Goal: Task Accomplishment & Management: Manage account settings

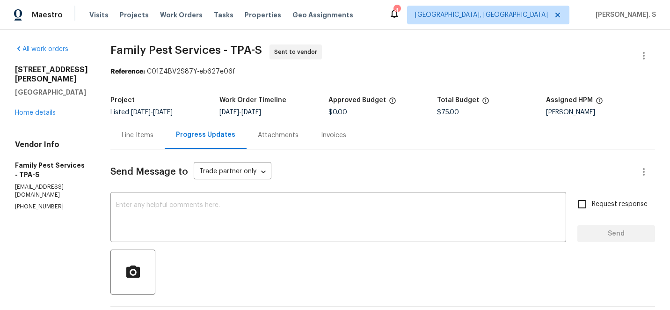
click at [204, 60] on span "Family Pest Services - TPA-S Sent to vendor" at bounding box center [371, 55] width 522 height 22
click at [540, 48] on span "Family Pest Services - TPA-S Sent to vendor" at bounding box center [371, 55] width 522 height 22
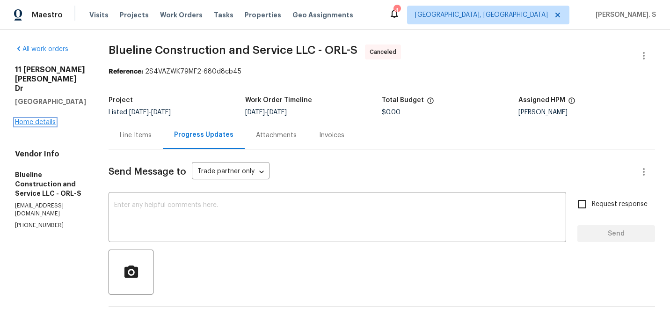
click at [42, 119] on link "Home details" at bounding box center [35, 122] width 41 height 7
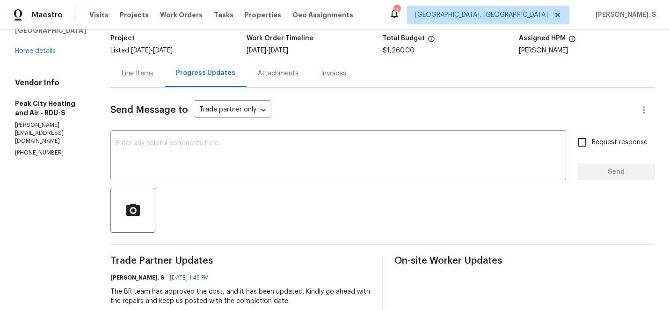
scroll to position [142, 0]
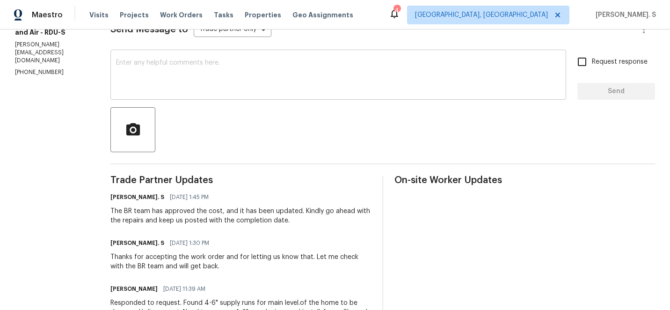
click at [217, 86] on textarea at bounding box center [338, 75] width 445 height 33
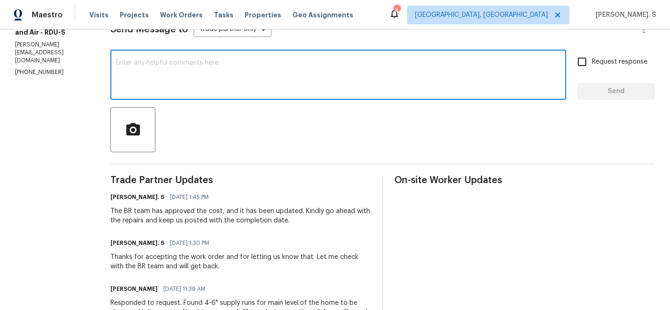
click at [238, 66] on textarea at bounding box center [338, 75] width 445 height 33
paste textarea "May we have an update on the progress of the work order?"
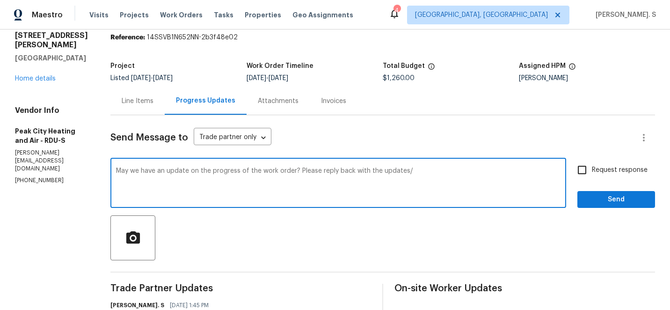
scroll to position [0, 0]
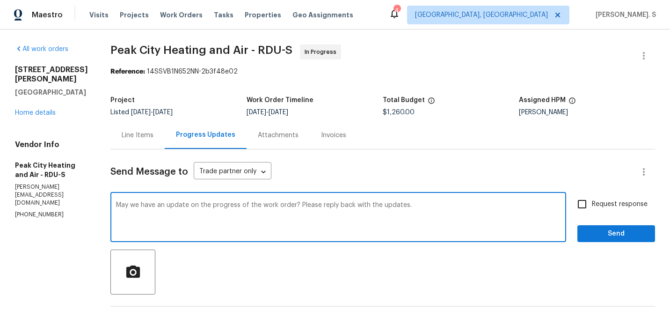
type textarea "May we have an update on the progress of the work order? Please reply back with…"
click at [620, 212] on label "Request response" at bounding box center [609, 204] width 75 height 20
click at [592, 212] on input "Request response" at bounding box center [582, 204] width 20 height 20
checkbox input "true"
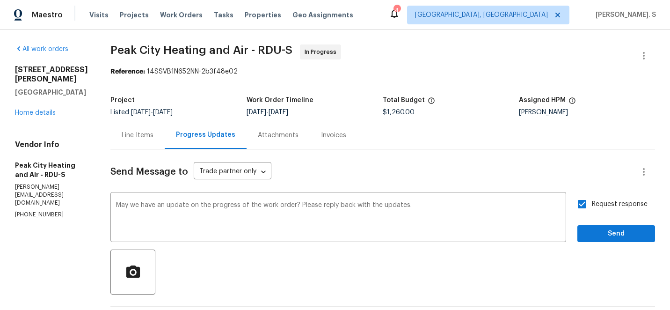
click at [616, 224] on div "Request response Send" at bounding box center [616, 218] width 78 height 48
click at [611, 229] on span "Send" at bounding box center [616, 234] width 63 height 12
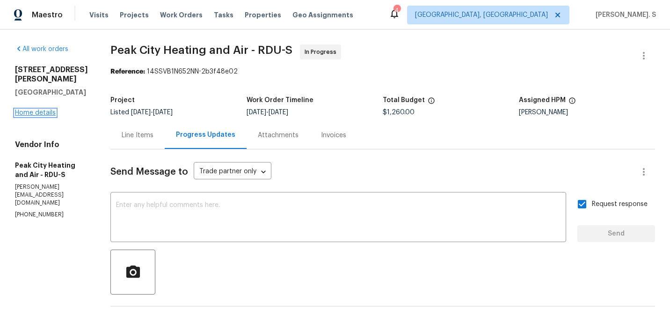
click at [51, 113] on link "Home details" at bounding box center [35, 112] width 41 height 7
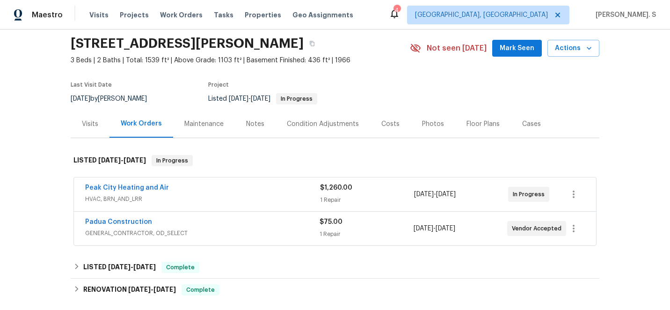
scroll to position [43, 0]
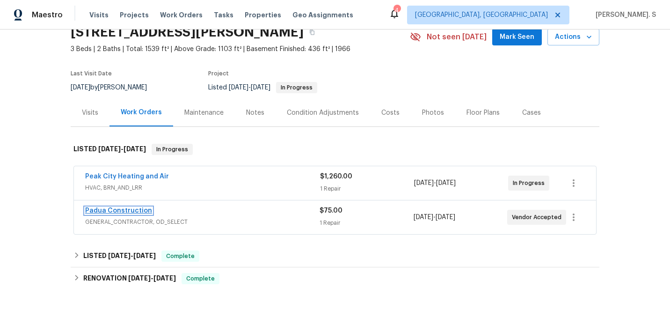
click at [116, 207] on link "Padua Construction" at bounding box center [118, 210] width 67 height 7
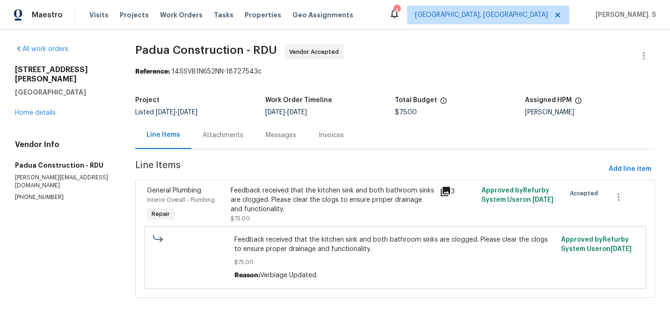
click at [266, 135] on div "Messages" at bounding box center [281, 135] width 30 height 9
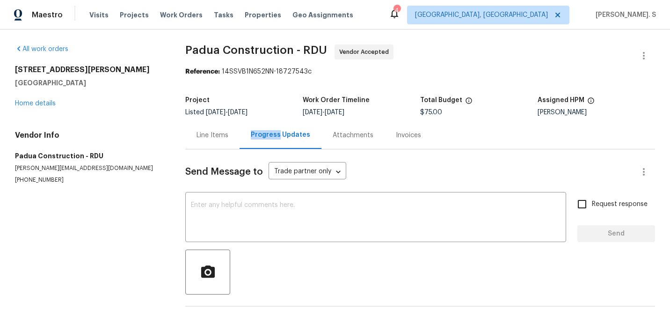
click at [265, 135] on div "Progress Updates" at bounding box center [280, 134] width 59 height 9
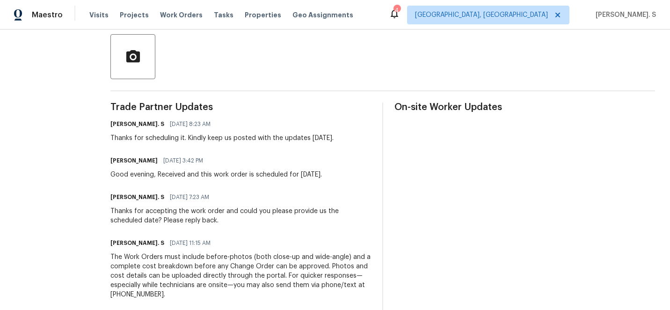
scroll to position [221, 0]
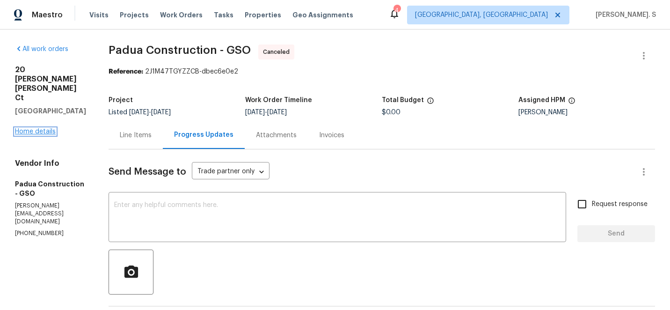
click at [48, 128] on link "Home details" at bounding box center [35, 131] width 41 height 7
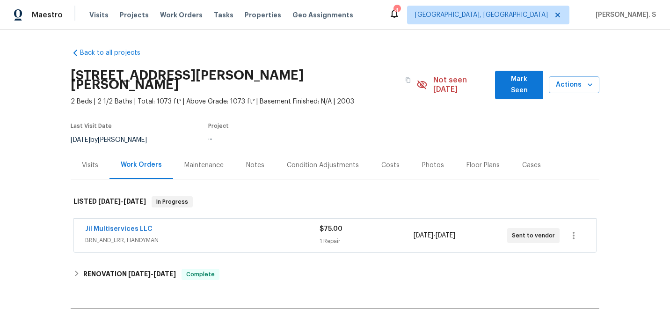
scroll to position [91, 0]
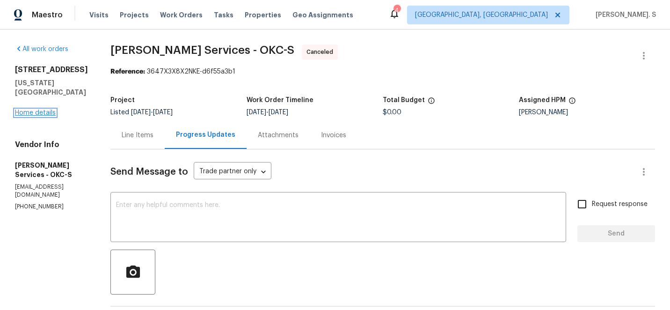
click at [45, 116] on link "Home details" at bounding box center [35, 112] width 41 height 7
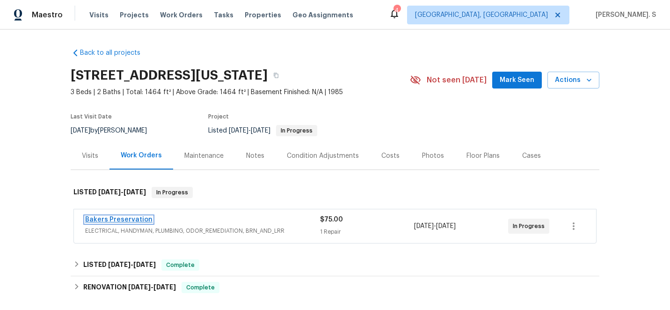
click at [123, 220] on link "Bakers Preservation" at bounding box center [118, 219] width 67 height 7
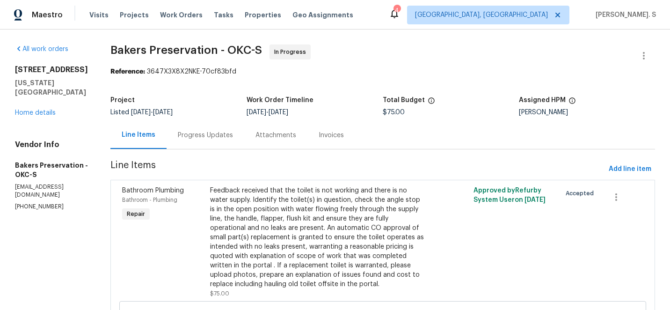
click at [244, 130] on div "Progress Updates" at bounding box center [206, 135] width 78 height 28
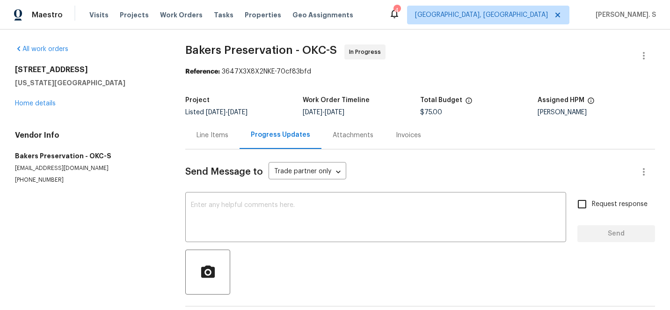
click at [249, 130] on div "Progress Updates" at bounding box center [281, 135] width 82 height 28
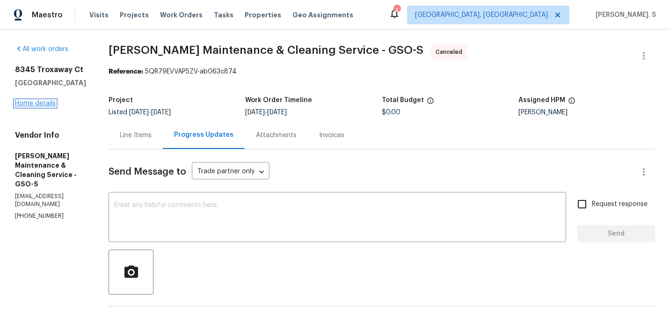
click at [44, 102] on link "Home details" at bounding box center [35, 103] width 41 height 7
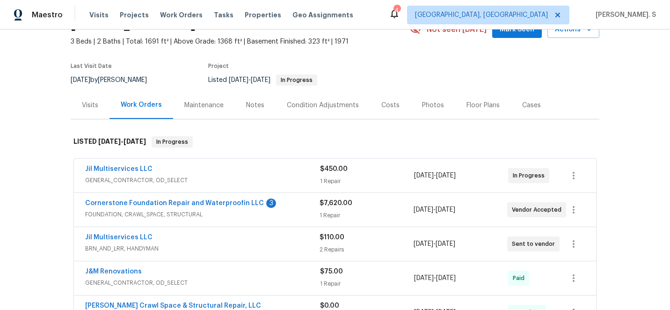
scroll to position [59, 0]
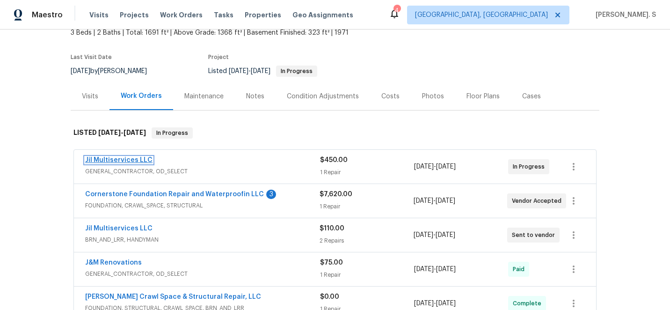
click at [131, 157] on link "Jil Multiservices LLC" at bounding box center [118, 160] width 67 height 7
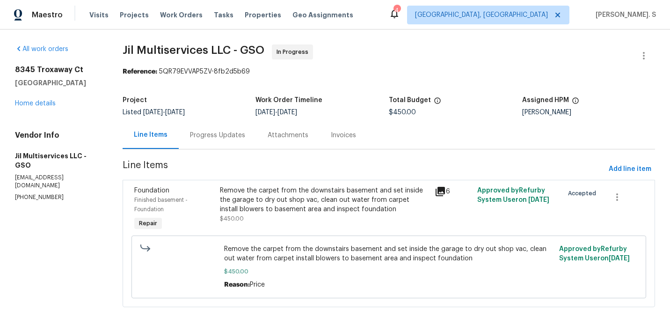
scroll to position [24, 0]
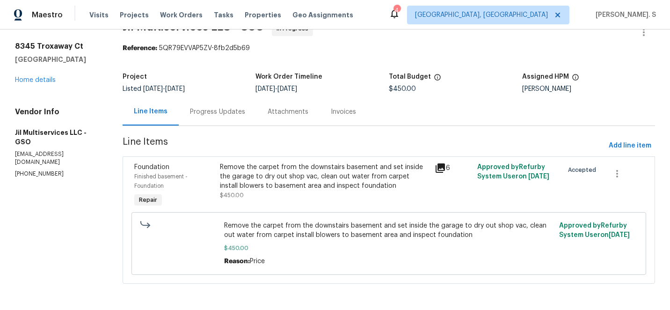
click at [235, 113] on div "Progress Updates" at bounding box center [217, 111] width 55 height 9
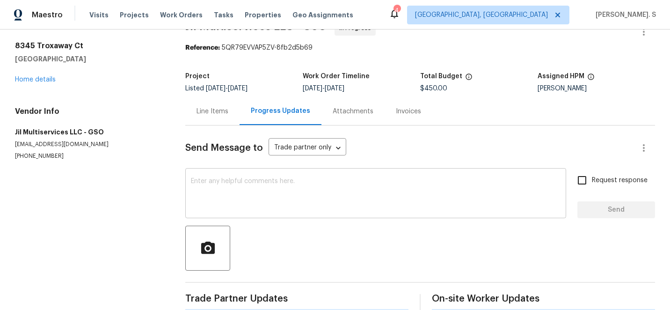
scroll to position [38, 0]
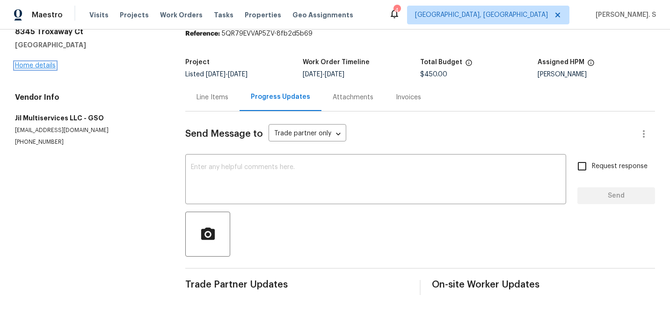
click at [51, 67] on link "Home details" at bounding box center [35, 65] width 41 height 7
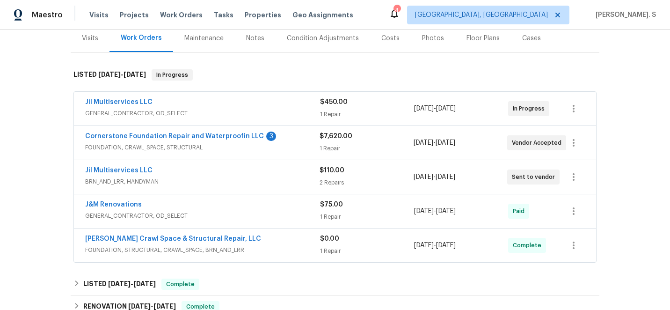
scroll to position [157, 0]
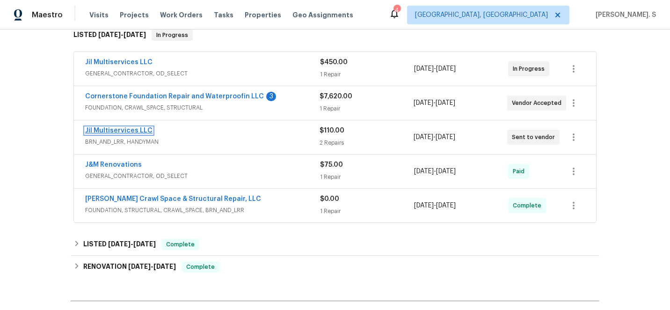
click at [119, 131] on link "Jil Multiservices LLC" at bounding box center [118, 130] width 67 height 7
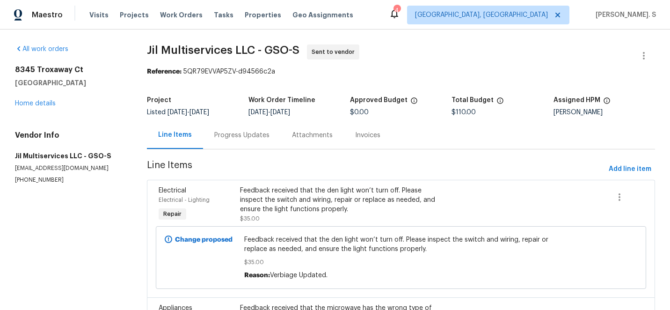
click at [249, 142] on div "Progress Updates" at bounding box center [242, 135] width 78 height 28
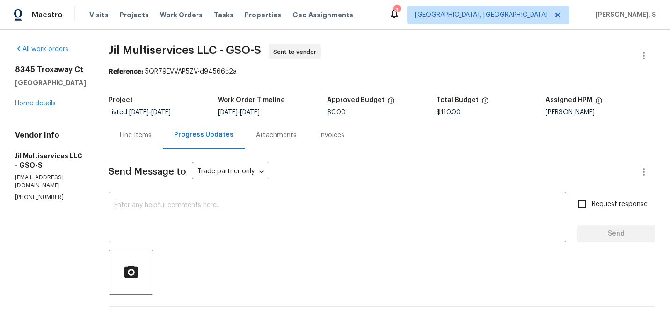
click at [143, 133] on div "Line Items" at bounding box center [136, 135] width 32 height 9
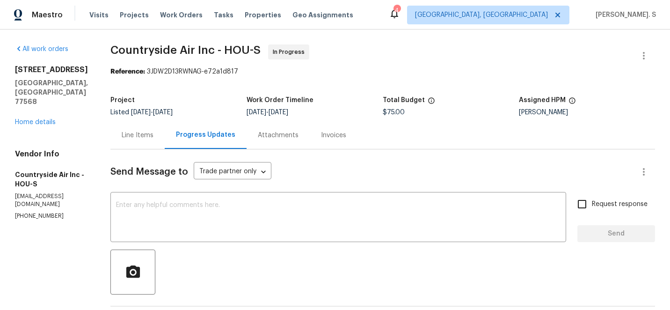
click at [139, 136] on div "Line Items" at bounding box center [138, 135] width 32 height 9
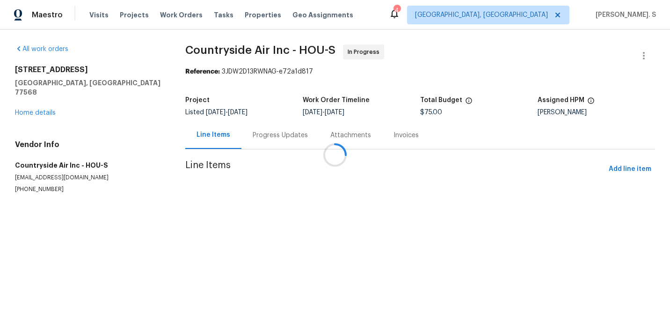
click at [320, 209] on div at bounding box center [335, 155] width 670 height 310
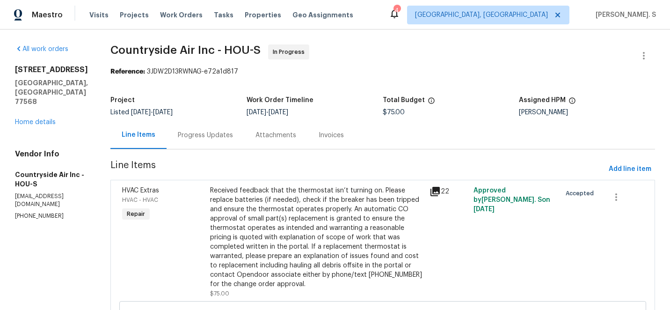
click at [320, 209] on div "Received feedback that the thermostat isn’t turning on. Please replace batterie…" at bounding box center [317, 237] width 214 height 103
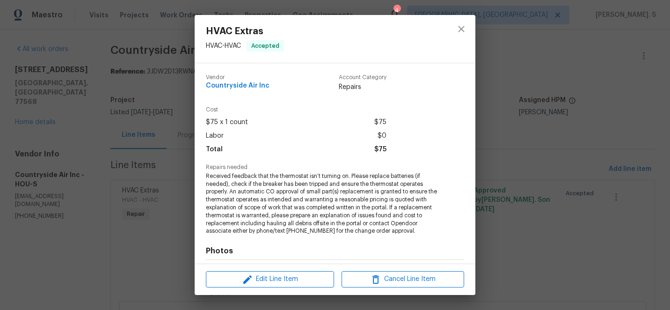
scroll to position [85, 0]
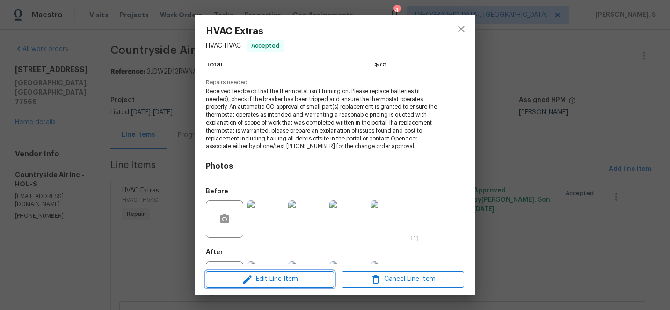
click at [287, 274] on span "Edit Line Item" at bounding box center [270, 279] width 123 height 12
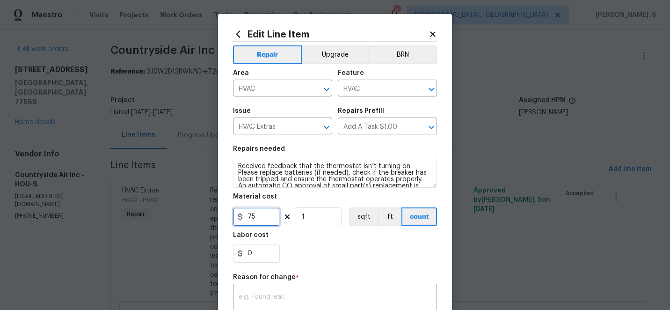
click at [254, 217] on input "75" at bounding box center [256, 216] width 47 height 19
type input "310"
click at [293, 287] on div "x ​" at bounding box center [335, 303] width 204 height 35
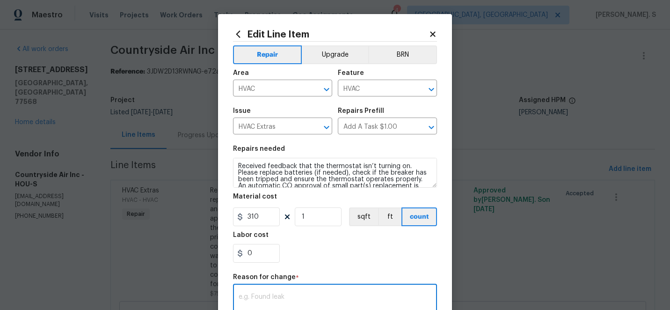
paste textarea "(GJ) Updated cost per BR team approval."
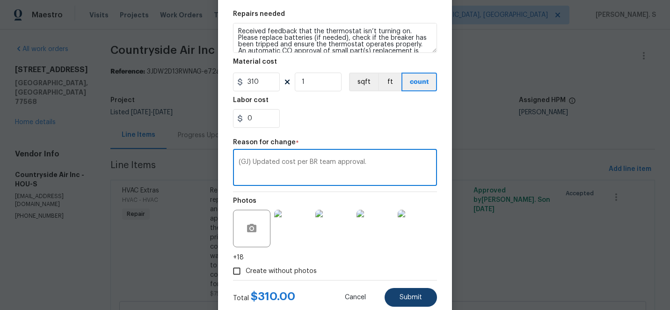
type textarea "(GJ) Updated cost per BR team approval."
click at [405, 294] on span "Submit" at bounding box center [411, 297] width 22 height 7
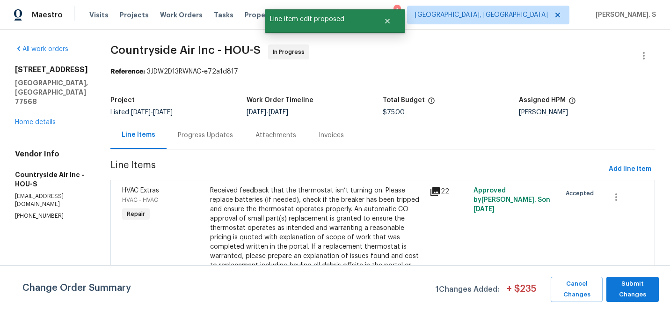
scroll to position [0, 0]
click at [630, 289] on span "Submit Changes" at bounding box center [632, 289] width 43 height 22
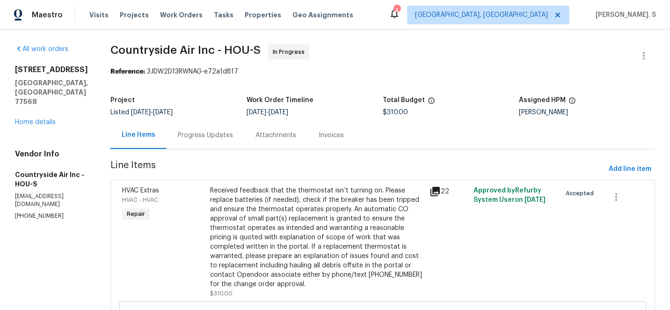
click at [219, 153] on section "Countryside Air Inc - HOU-S In Progress Reference: 3JDW2D13RWNAG-e72a1d817 Proj…" at bounding box center [382, 237] width 545 height 386
click at [218, 134] on div "Progress Updates" at bounding box center [205, 135] width 55 height 9
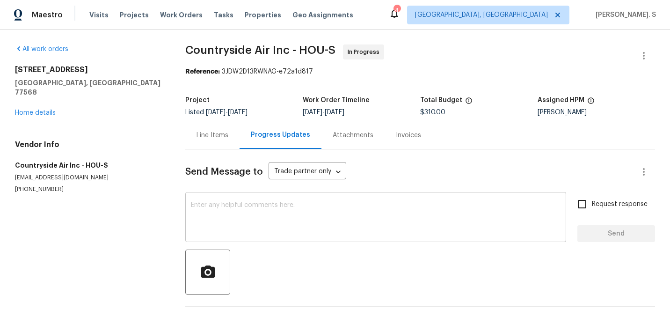
click at [235, 226] on textarea at bounding box center [376, 218] width 370 height 33
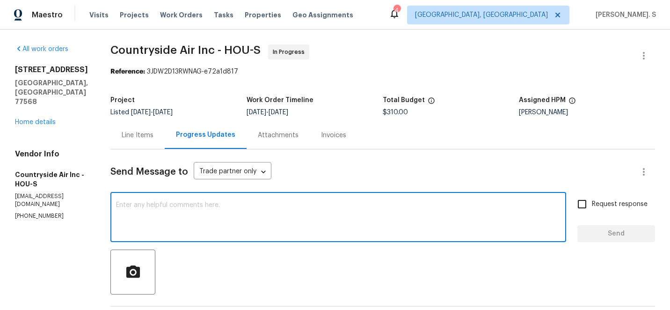
paste textarea "The BR team has approved the cost, and it has been updated."
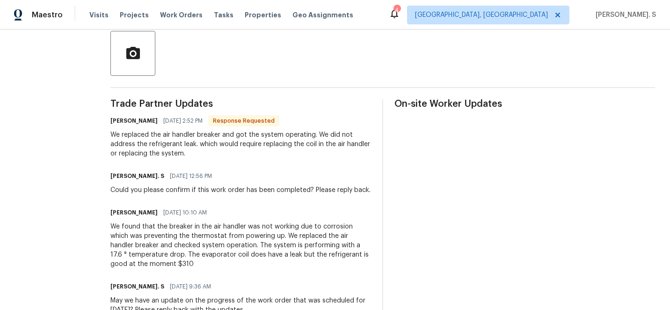
scroll to position [232, 0]
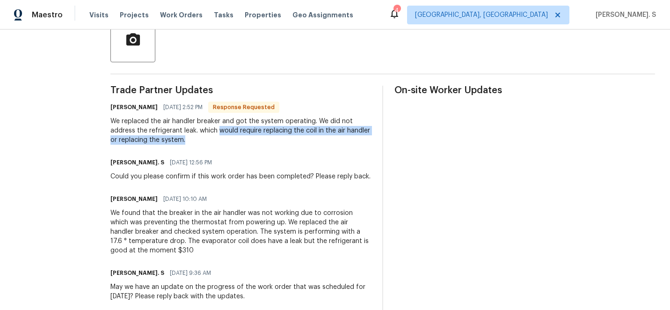
drag, startPoint x: 218, startPoint y: 129, endPoint x: 233, endPoint y: 138, distance: 16.8
click at [233, 138] on div "We replaced the air handler breaker and got the system operating. We did not ad…" at bounding box center [240, 131] width 261 height 28
copy div "would require replacing the coil in the air handler or replacing the system."
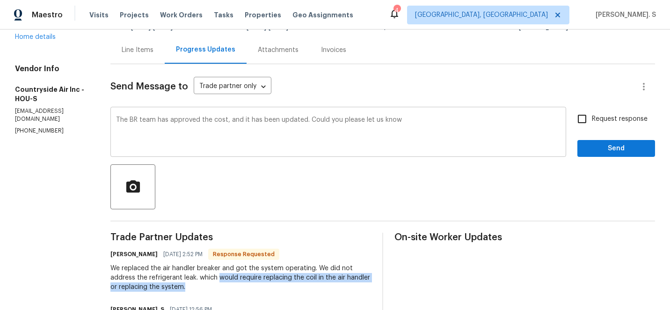
click at [412, 123] on textarea "The BR team has approved the cost, and it has been updated. Could you please le…" at bounding box center [338, 133] width 445 height 33
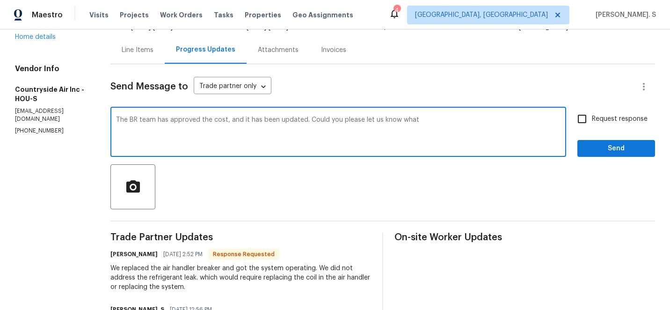
paste textarea "would require replacing the coil in the air handler or replacing the system."
click at [0, 0] on div "Add Punctuation" at bounding box center [0, 0] width 0 height 0
click at [0, 0] on div "Add a question mark" at bounding box center [0, 0] width 0 height 0
click at [433, 120] on textarea "The BR team has approved the cost, and it has been updated. Could you please le…" at bounding box center [338, 133] width 445 height 33
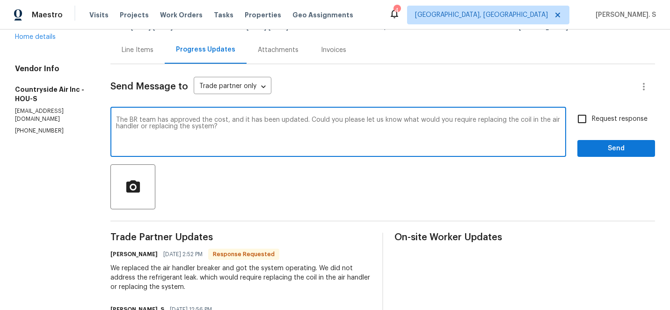
click at [451, 118] on textarea "The BR team has approved the cost, and it has been updated. Could you please le…" at bounding box center [338, 133] width 445 height 33
click at [231, 122] on textarea "The BR team has approved the cost, and it has been updated. Could you please le…" at bounding box center [338, 133] width 445 height 33
click at [229, 132] on textarea "The BR team has approved the cost, and it has been updated. Could you please le…" at bounding box center [338, 133] width 445 height 33
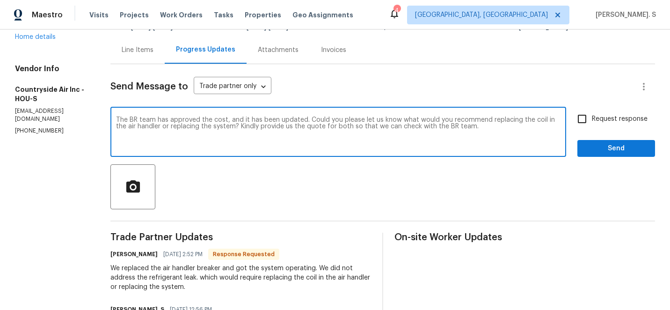
click at [0, 0] on div "you would" at bounding box center [0, 0] width 0 height 0
click at [0, 0] on div "r e c o m m e n d :" at bounding box center [0, 0] width 0 height 0
type textarea "The BR team has approved the cost, and it has been updated. Could you please le…"
click at [251, 273] on div "We replaced the air handler breaker and got the system operating. We did not ad…" at bounding box center [240, 277] width 261 height 28
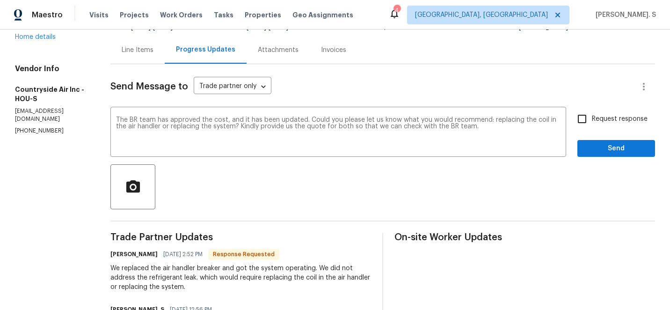
click at [251, 273] on div "We replaced the air handler breaker and got the system operating. We did not ad…" at bounding box center [240, 277] width 261 height 28
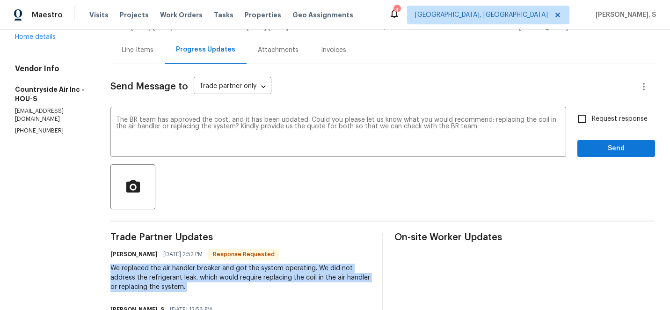
copy div "We replaced the air handler breaker and got the system operating. We did not ad…"
click at [608, 117] on span "Request response" at bounding box center [620, 119] width 56 height 10
click at [592, 117] on input "Request response" at bounding box center [582, 119] width 20 height 20
checkbox input "true"
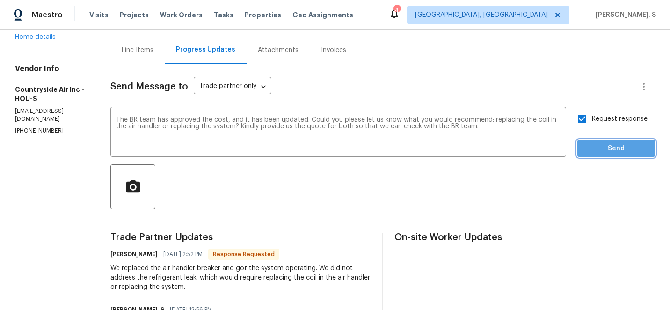
click at [594, 147] on span "Send" at bounding box center [616, 149] width 63 height 12
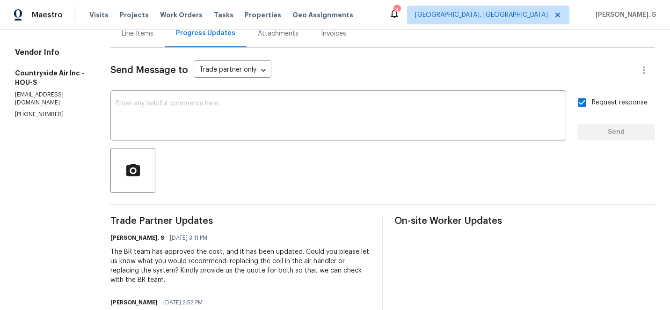
scroll to position [129, 0]
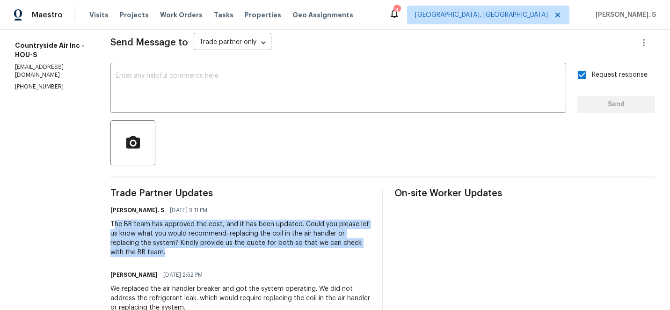
copy div "he BR team has approved the cost, and it has been updated. Could you please let…"
drag, startPoint x: 112, startPoint y: 226, endPoint x: 138, endPoint y: 254, distance: 38.4
click at [138, 254] on div "The BR team has approved the cost, and it has been updated. Could you please le…" at bounding box center [240, 237] width 261 height 37
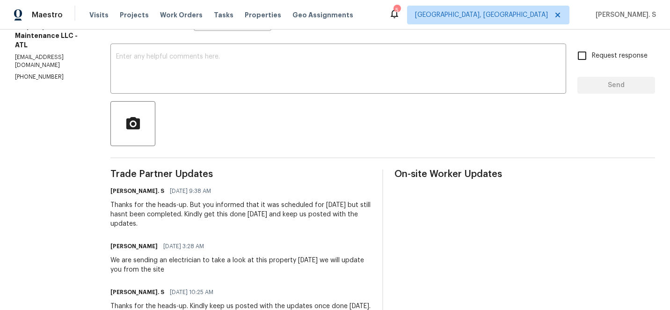
scroll to position [178, 0]
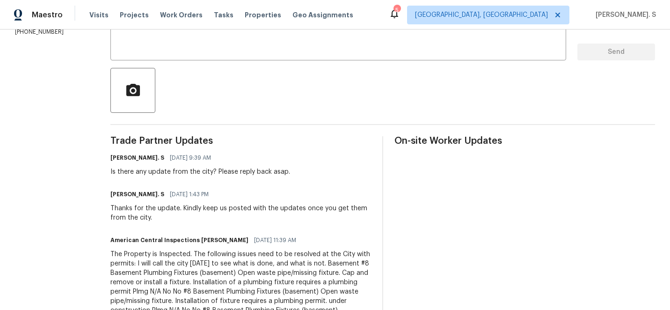
scroll to position [183, 0]
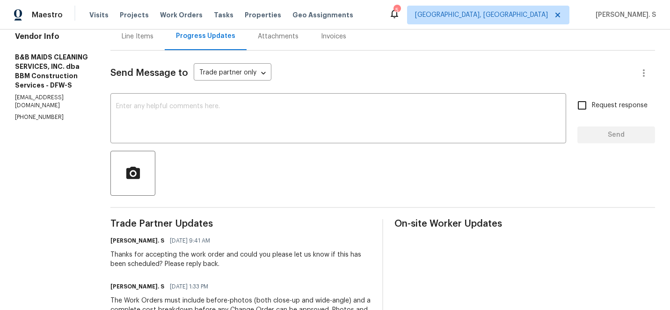
scroll to position [50, 0]
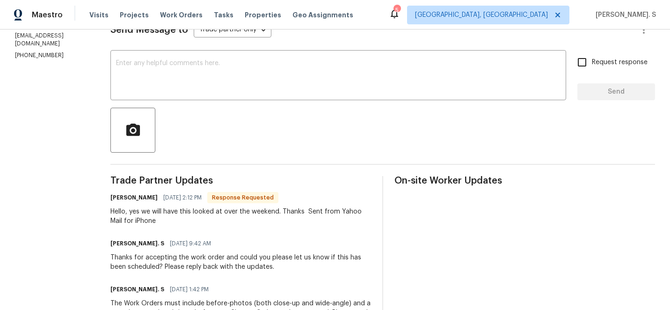
scroll to position [156, 0]
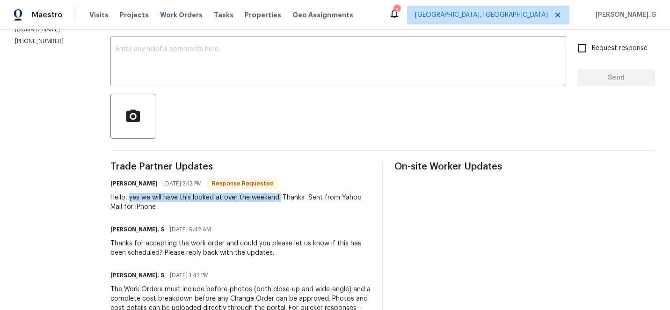
drag, startPoint x: 127, startPoint y: 198, endPoint x: 277, endPoint y: 195, distance: 150.7
click at [277, 195] on div "Hello, yes we will have this looked at over the weekend. Thanks Sent from Yahoo…" at bounding box center [240, 202] width 261 height 19
copy div "yes we will have this looked at over the weekend."
click at [237, 71] on textarea at bounding box center [338, 62] width 445 height 33
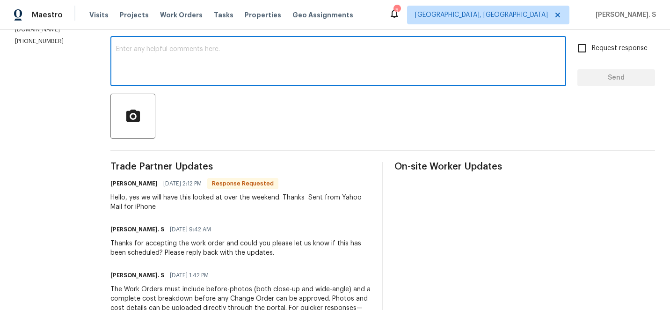
type textarea "R"
type textarea "t"
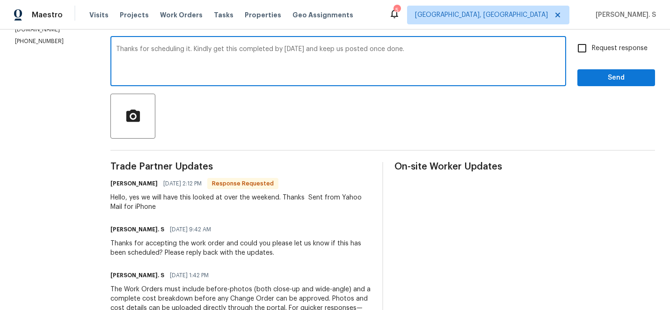
type textarea "Thanks for scheduling it. Kindly get this completed by Saturday and keep us pos…"
drag, startPoint x: 117, startPoint y: 49, endPoint x: 423, endPoint y: 56, distance: 305.6
click at [423, 56] on textarea "Thanks for scheduling it. Kindly get this completed by Saturday and keep us pos…" at bounding box center [338, 62] width 445 height 33
click at [609, 52] on span "Request response" at bounding box center [620, 49] width 56 height 10
click at [592, 52] on input "Request response" at bounding box center [582, 48] width 20 height 20
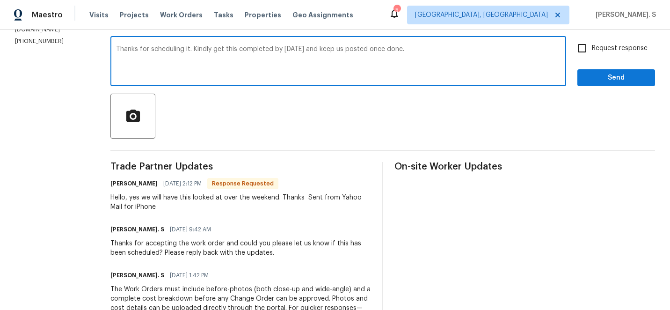
checkbox input "true"
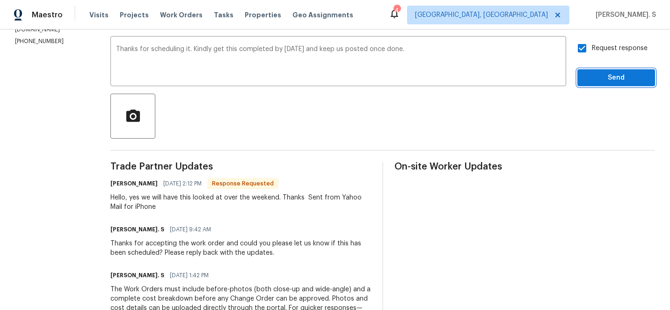
click at [594, 80] on span "Send" at bounding box center [616, 78] width 63 height 12
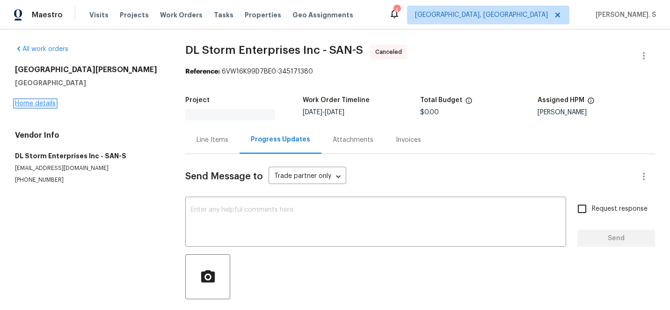
click at [45, 105] on link "Home details" at bounding box center [35, 103] width 41 height 7
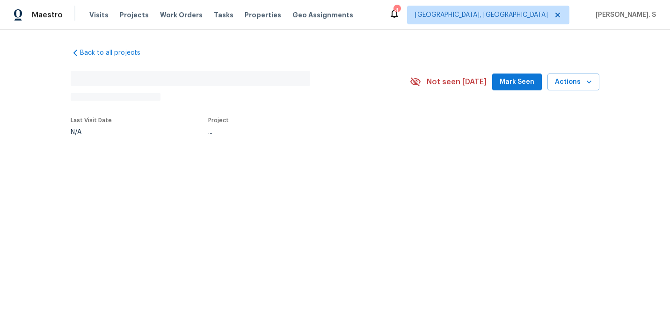
click at [45, 105] on div "Back to all projects No address found N/A Not seen [DATE] Mark Seen Actions Las…" at bounding box center [335, 113] width 670 height 168
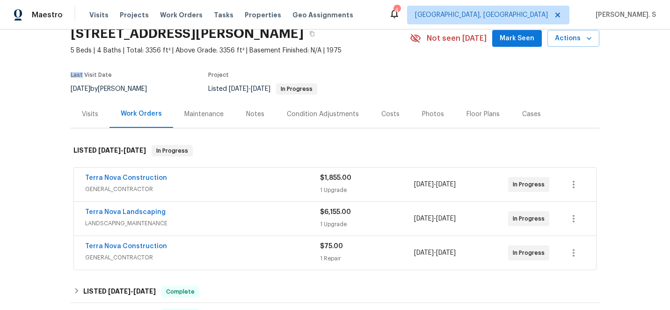
scroll to position [87, 0]
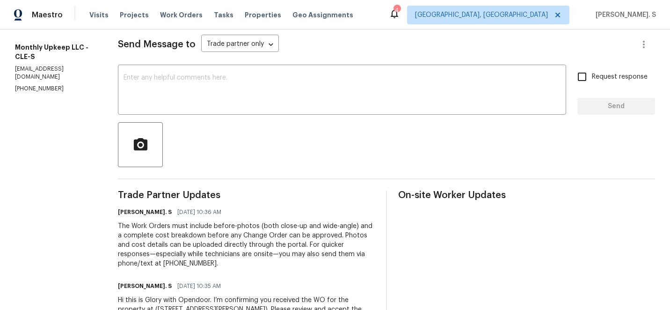
scroll to position [142, 0]
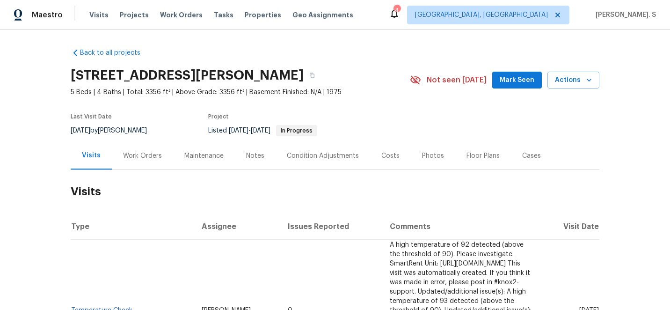
click at [126, 156] on div "Work Orders" at bounding box center [142, 155] width 39 height 9
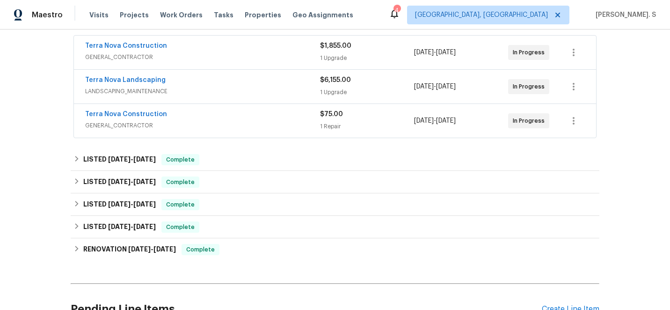
scroll to position [204, 0]
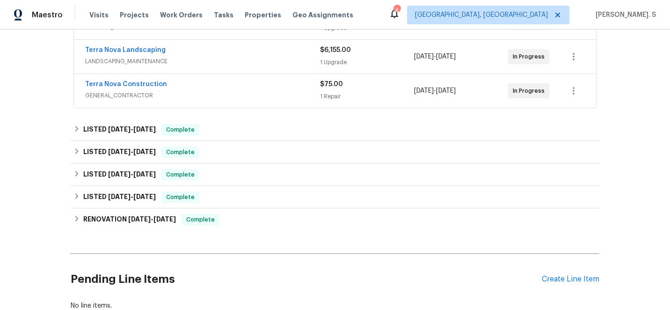
click at [550, 272] on div "Pending Line Items Create Line Item" at bounding box center [335, 279] width 529 height 44
click at [554, 280] on div "Create Line Item" at bounding box center [571, 279] width 58 height 9
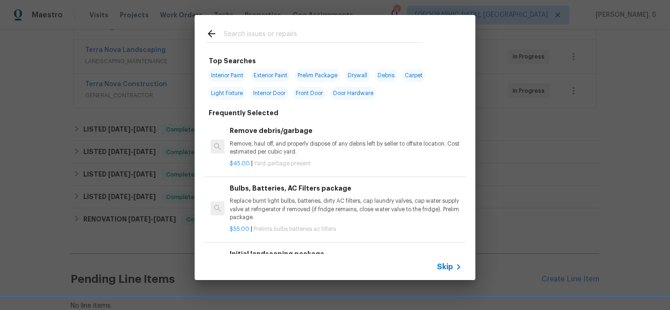
click at [288, 142] on p "Remove, haul off, and properly dispose of any debris left by seller to offsite …" at bounding box center [346, 148] width 232 height 16
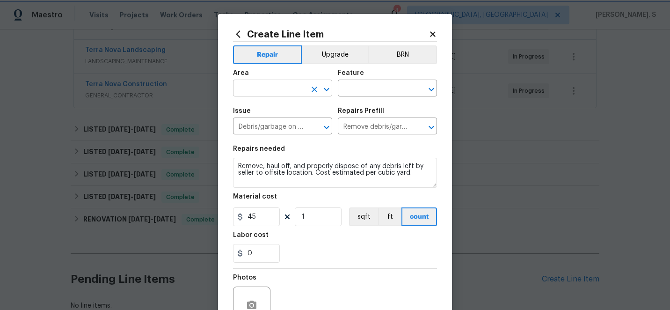
click at [325, 88] on icon "Open" at bounding box center [326, 89] width 11 height 11
click at [300, 112] on li "Kitchen" at bounding box center [282, 109] width 99 height 15
click at [431, 88] on icon "Open" at bounding box center [431, 89] width 11 height 11
type input "Kitchen"
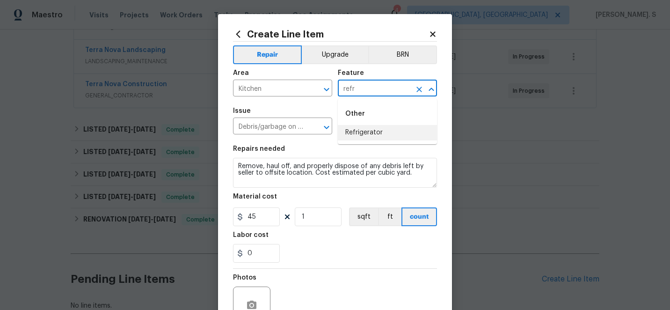
click at [397, 138] on li "Refrigerator" at bounding box center [387, 132] width 99 height 15
click at [329, 129] on icon "Open" at bounding box center [326, 127] width 11 height 11
type input "Refrigerator"
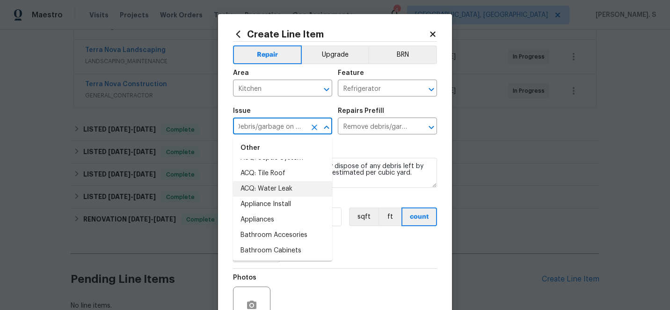
scroll to position [108, 0]
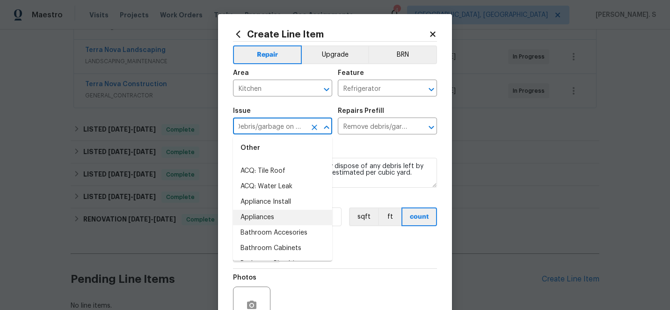
click at [276, 212] on li "Appliances" at bounding box center [282, 217] width 99 height 15
type input "Appliances"
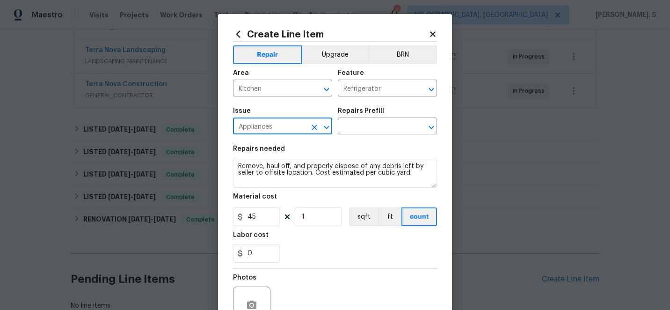
scroll to position [0, 0]
click at [433, 127] on icon "Open" at bounding box center [431, 126] width 5 height 3
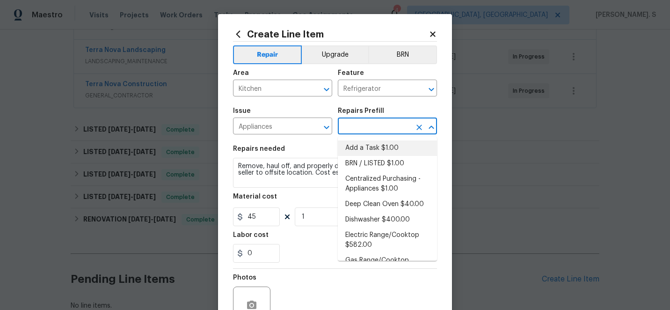
click at [349, 148] on li "Add a Task $1.00" at bounding box center [387, 147] width 99 height 15
type input "Appliances"
type input "Add a Task $1.00"
type textarea "HPM to detail"
type input "1"
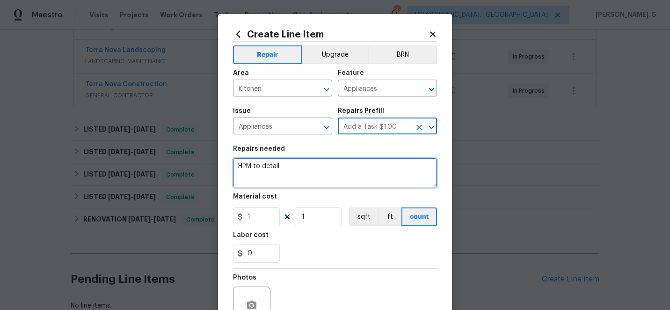
click at [277, 175] on textarea "HPM to detail" at bounding box center [335, 173] width 204 height 30
paste textarea "Feedback received that there is water on the floor, possibly leaking from the r…"
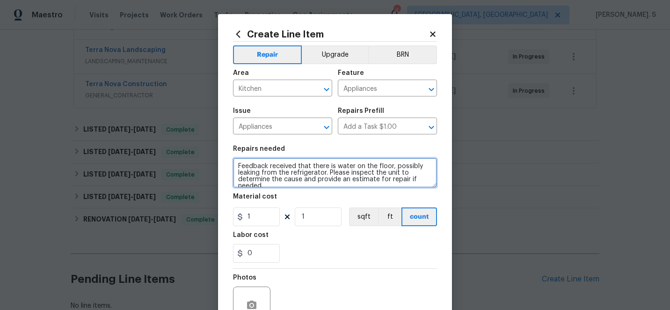
scroll to position [2, 0]
type textarea "Feedback received that there is water on the floor, possibly leaking from the r…"
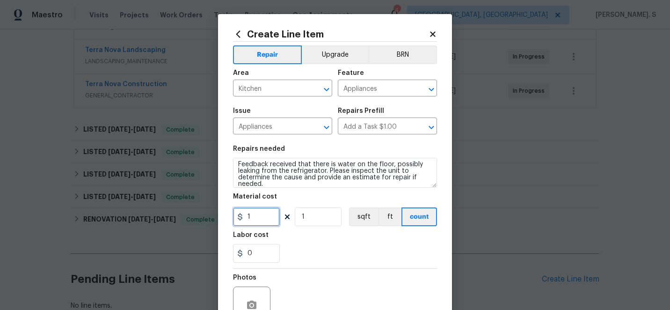
click at [261, 218] on input "1" at bounding box center [256, 216] width 47 height 19
type input "40"
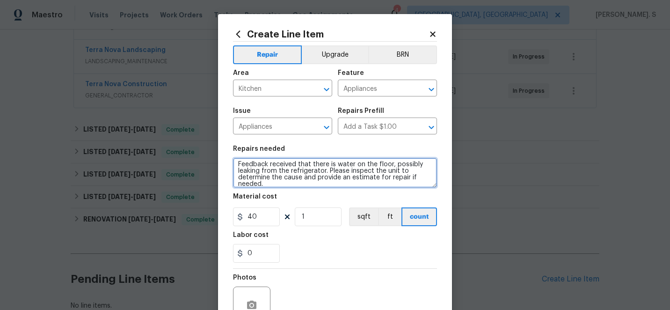
click at [241, 165] on textarea "Feedback received that there is water on the floor, possibly leaking from the r…" at bounding box center [335, 173] width 204 height 30
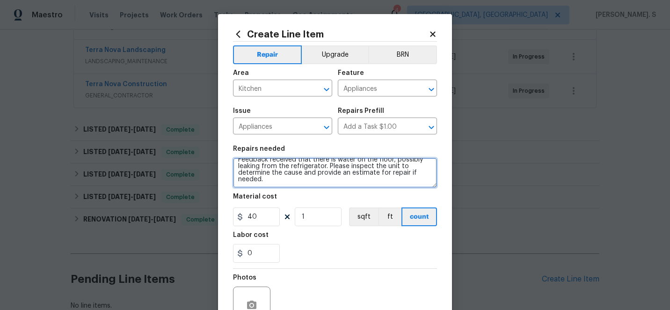
scroll to position [94, 0]
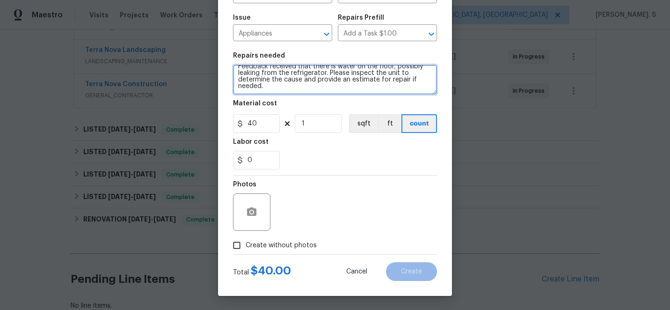
type textarea "Feedback received that there is water on the floor, possibly leaking from the r…"
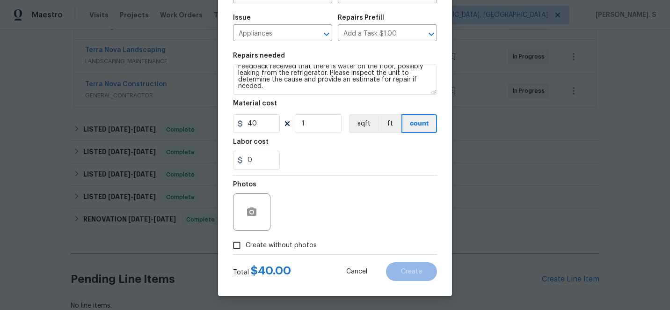
click at [260, 241] on span "Create without photos" at bounding box center [281, 246] width 71 height 10
click at [246, 241] on input "Create without photos" at bounding box center [237, 245] width 18 height 18
checkbox input "true"
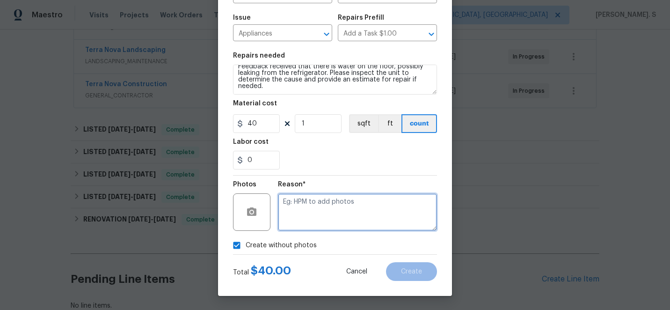
click at [373, 204] on textarea at bounding box center [357, 211] width 159 height 37
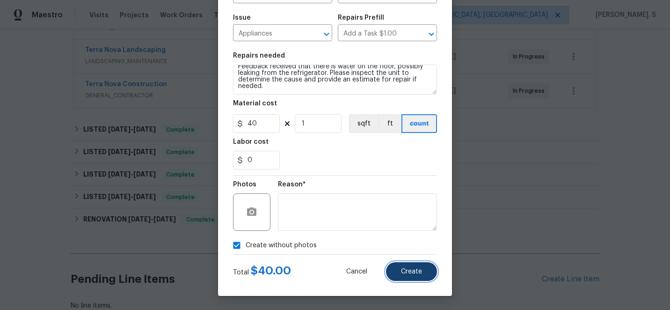
click at [429, 277] on button "Create" at bounding box center [411, 271] width 51 height 19
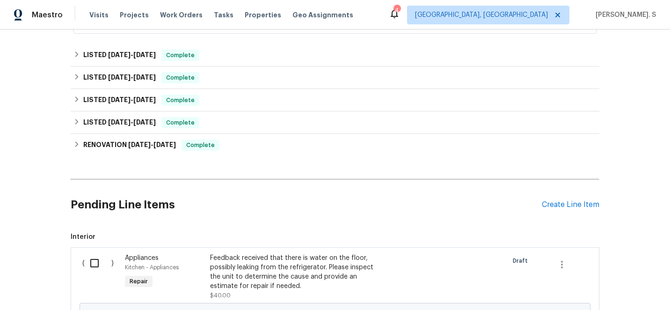
scroll to position [393, 0]
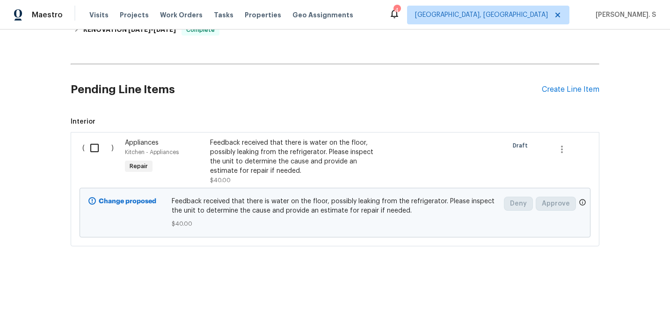
click at [102, 146] on input "checkbox" at bounding box center [98, 148] width 27 height 20
checkbox input "true"
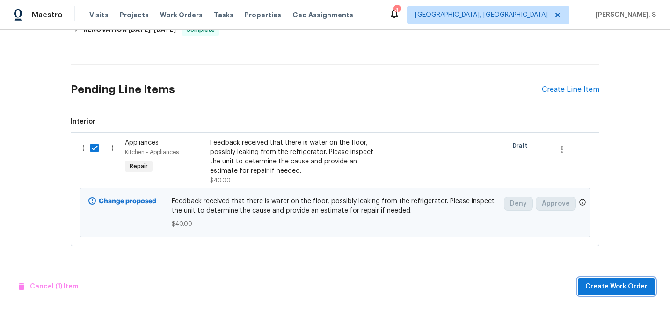
click at [594, 284] on span "Create Work Order" at bounding box center [616, 287] width 62 height 12
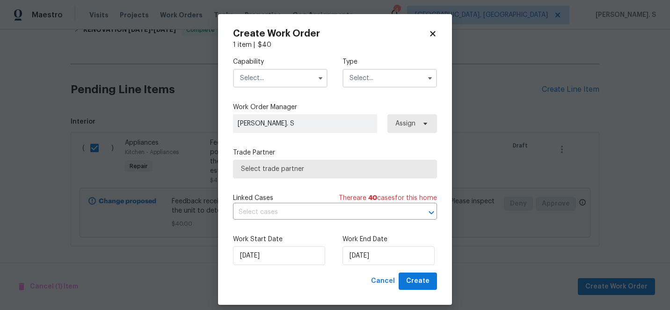
click at [284, 77] on input "text" at bounding box center [280, 78] width 95 height 19
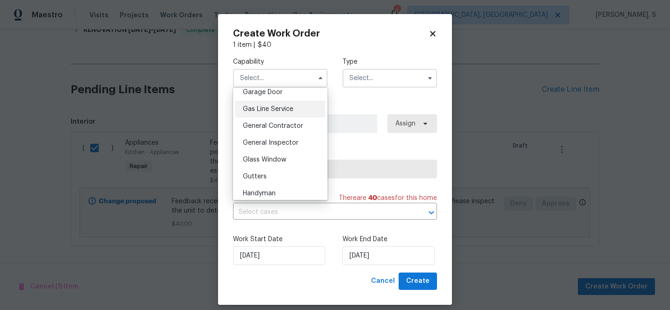
scroll to position [437, 0]
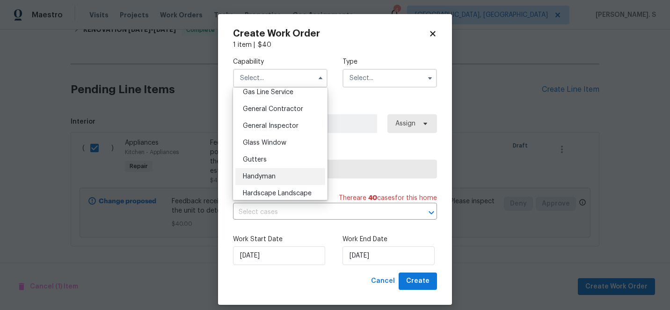
click at [273, 176] on span "Handyman" at bounding box center [259, 176] width 33 height 7
type input "Handyman"
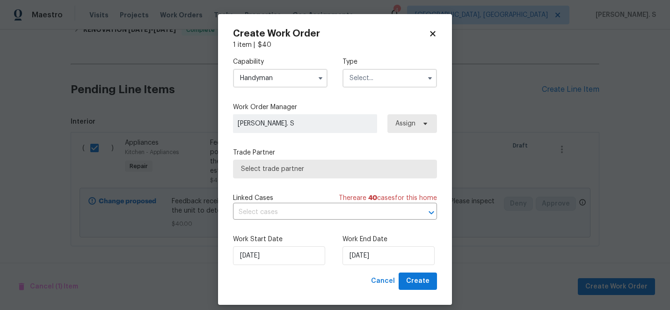
click at [388, 74] on input "text" at bounding box center [390, 78] width 95 height 19
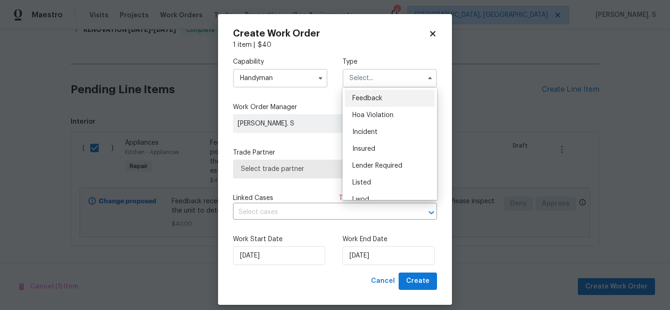
click at [377, 101] on span "Feedback" at bounding box center [367, 98] width 30 height 7
type input "Feedback"
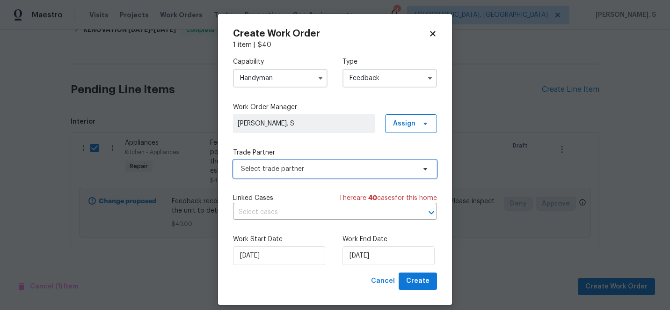
click at [312, 171] on span "Select trade partner" at bounding box center [328, 168] width 175 height 9
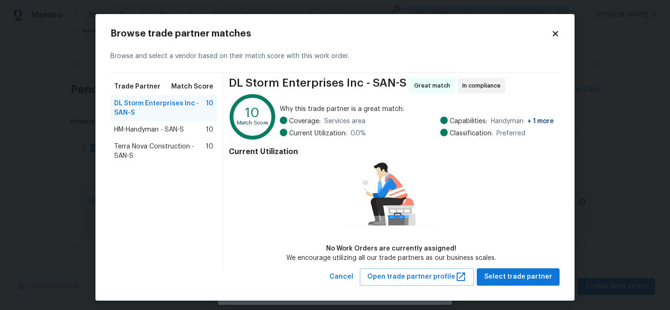
click at [215, 162] on div "Terra Nova Construction - SAN-S 10" at bounding box center [163, 151] width 107 height 26
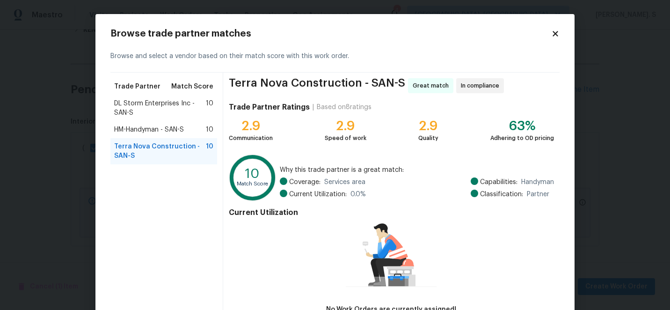
scroll to position [65, 0]
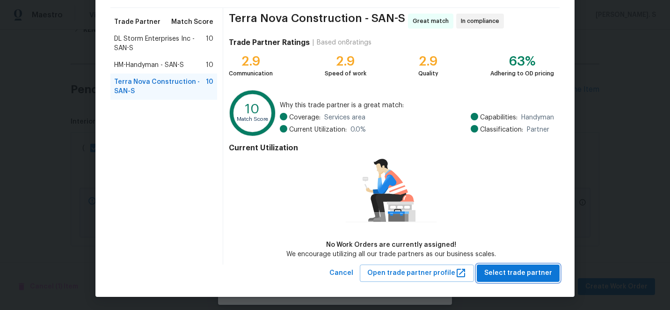
click at [505, 264] on button "Select trade partner" at bounding box center [518, 272] width 83 height 17
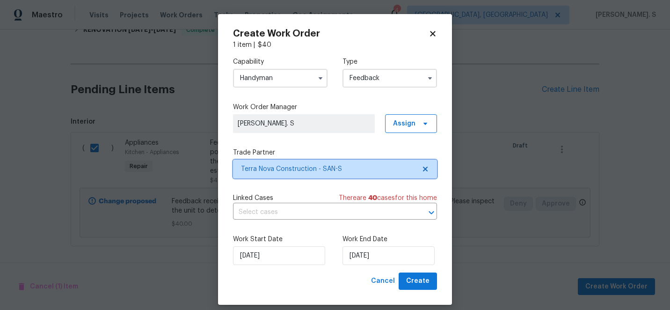
scroll to position [0, 0]
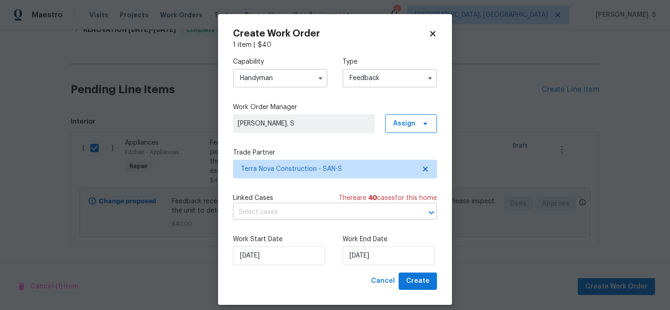
click at [344, 219] on input "text" at bounding box center [322, 212] width 178 height 15
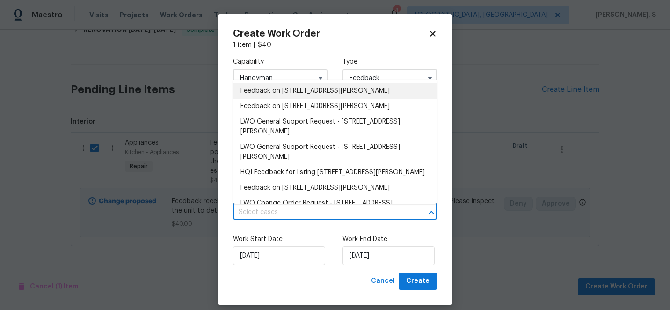
click at [260, 86] on li "Feedback on 13080 Camino Del Valle, Poway, CA 92064" at bounding box center [335, 90] width 204 height 15
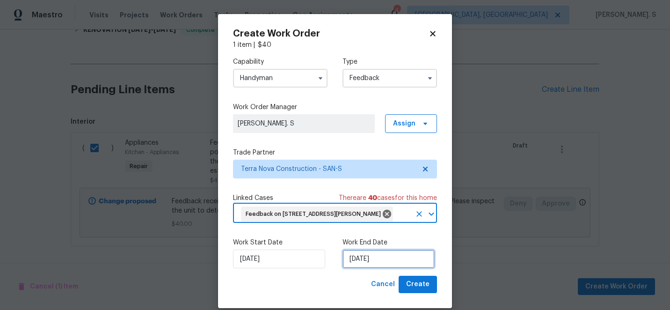
click at [371, 267] on input "[DATE]" at bounding box center [389, 258] width 92 height 19
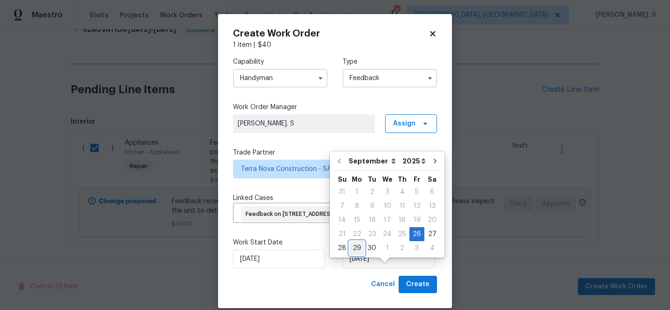
click at [361, 245] on div "29" at bounding box center [357, 247] width 15 height 13
type input "9/29/2025"
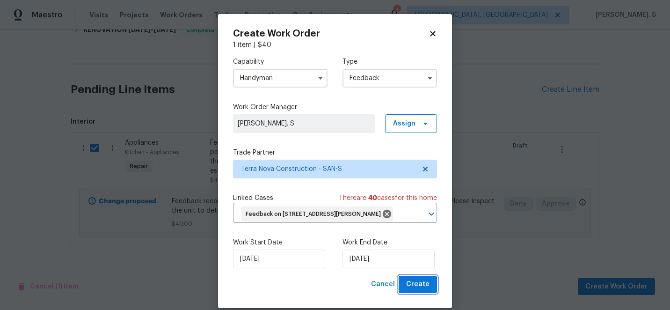
click at [415, 290] on span "Create" at bounding box center [417, 284] width 23 height 12
checkbox input "false"
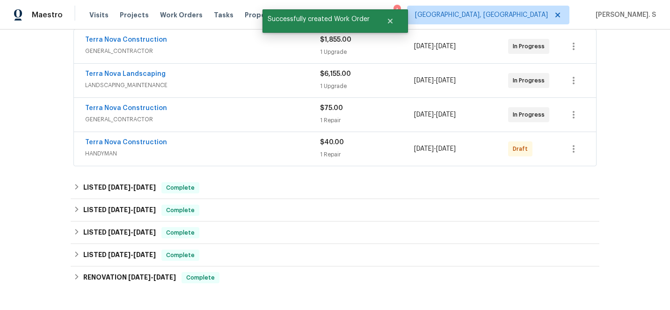
scroll to position [229, 0]
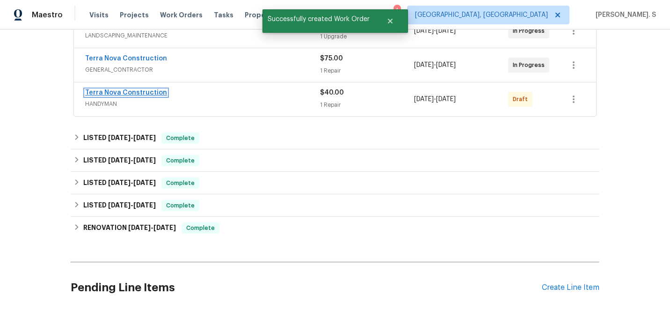
click at [136, 90] on link "Terra Nova Construction" at bounding box center [126, 92] width 82 height 7
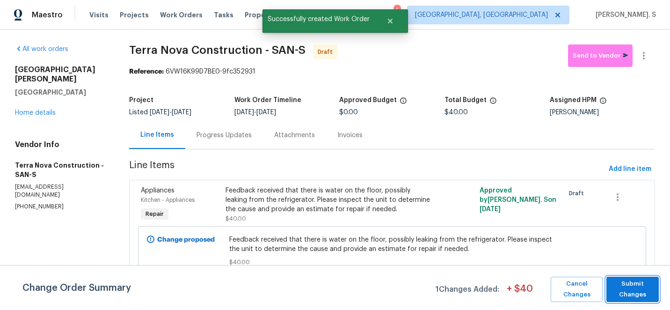
click at [622, 296] on span "Submit Changes" at bounding box center [632, 289] width 43 height 22
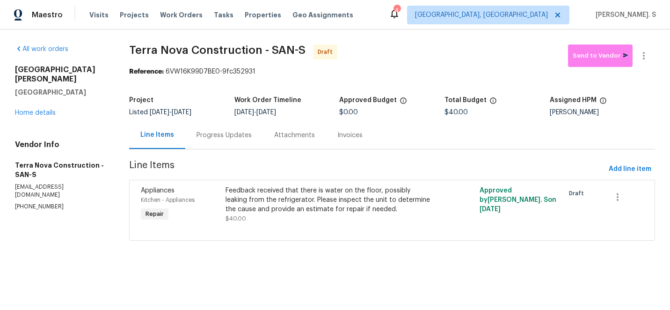
click at [241, 141] on div "Progress Updates" at bounding box center [224, 135] width 78 height 28
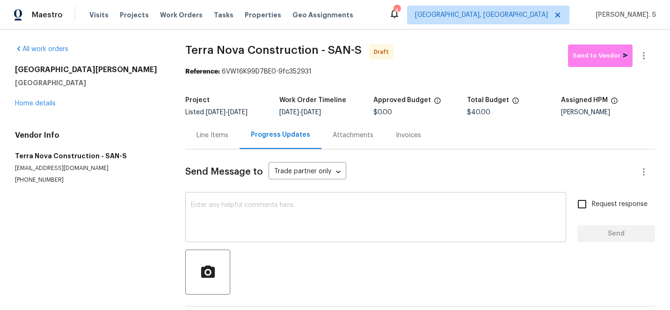
click at [245, 226] on textarea at bounding box center [376, 218] width 370 height 33
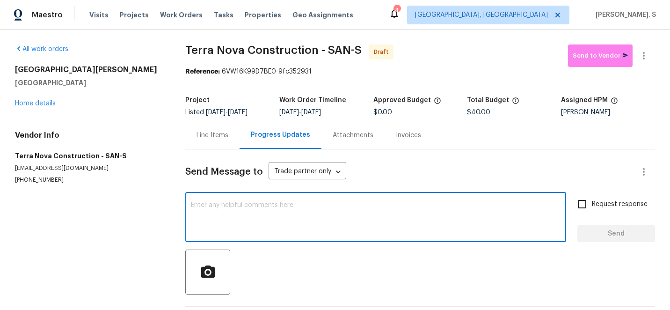
paste textarea "Hi this is Glory with Opendoor. I’m confirming you received the WO for the prop…"
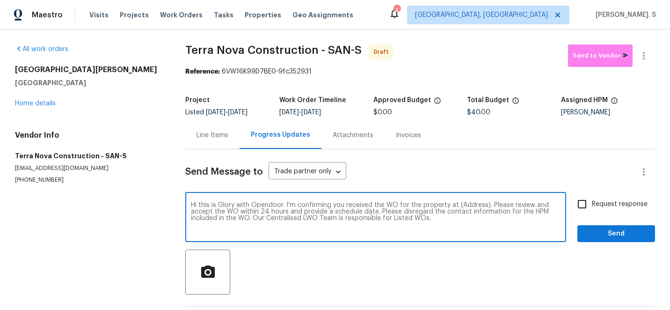
click at [467, 204] on textarea "Hi this is Glory with Opendoor. I’m confirming you received the WO for the prop…" at bounding box center [376, 218] width 370 height 33
paste textarea "[STREET_ADDRESS][PERSON_NAME]"
type textarea "Hi this is Glory with Opendoor. I’m confirming you received the WO for the prop…"
click at [591, 202] on input "Request response" at bounding box center [582, 204] width 20 height 20
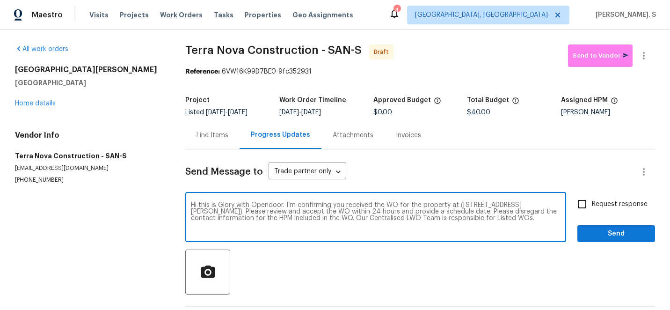
checkbox input "true"
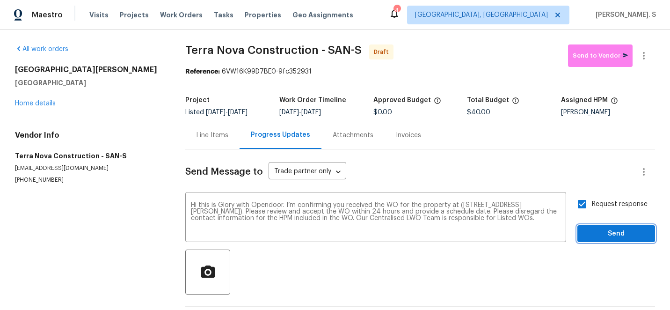
click at [592, 234] on span "Send" at bounding box center [616, 234] width 63 height 12
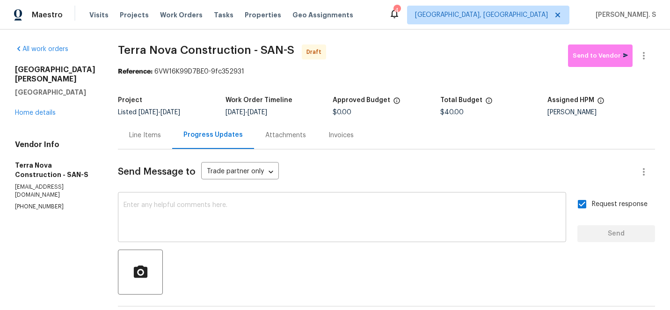
click at [264, 223] on textarea at bounding box center [342, 218] width 437 height 33
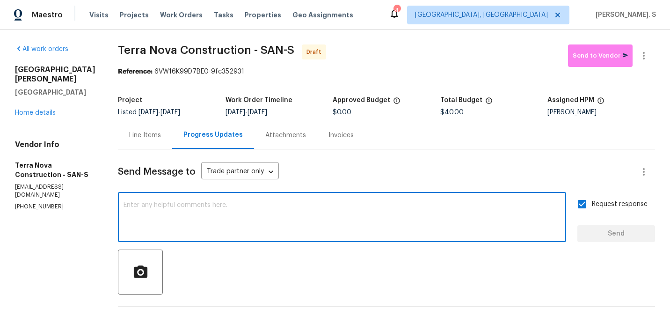
paste textarea "The Work Orders must include before-photos (both close-up and wide-angle) and a…"
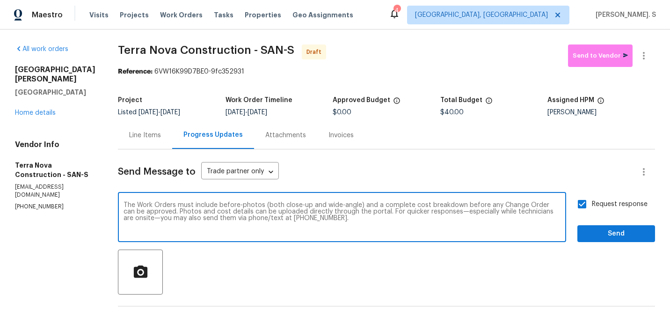
type textarea "The Work Orders must include before-photos (both close-up and wide-angle) and a…"
click at [645, 52] on icon "button" at bounding box center [643, 55] width 11 height 11
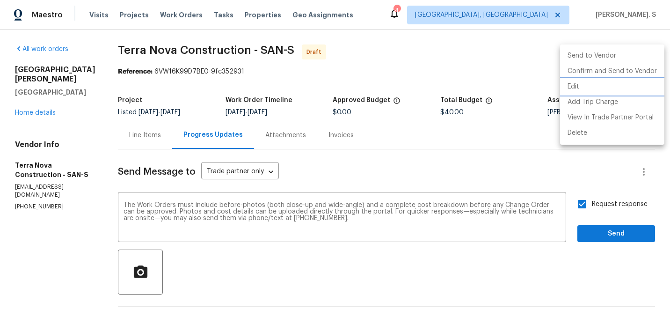
click at [602, 83] on li "Edit" at bounding box center [612, 86] width 104 height 15
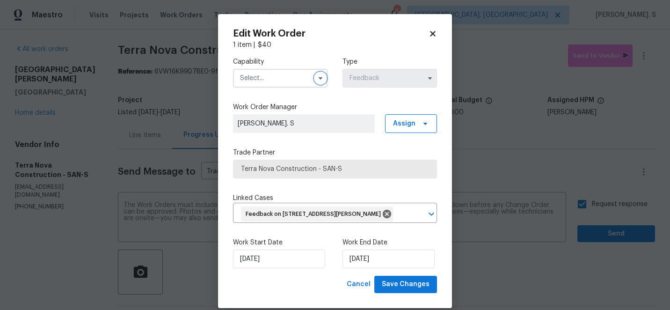
click at [322, 75] on icon "button" at bounding box center [320, 77] width 7 height 7
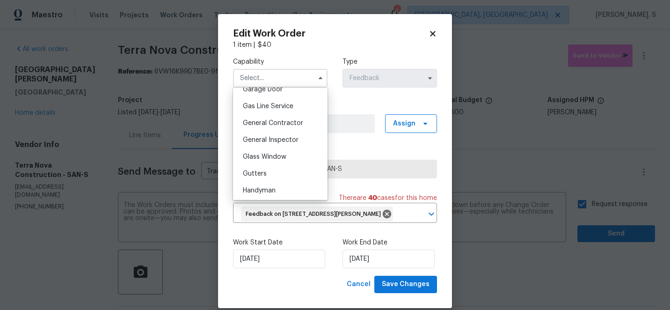
scroll to position [443, 0]
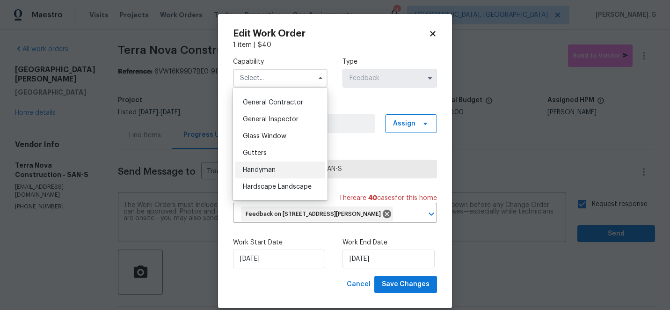
click at [285, 165] on div "Handyman" at bounding box center [280, 169] width 90 height 17
type input "Handyman"
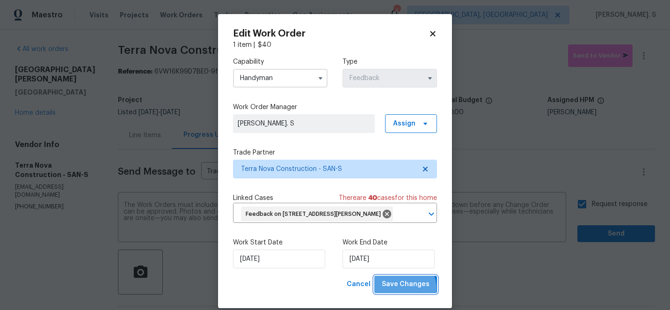
click at [405, 290] on span "Save Changes" at bounding box center [406, 284] width 48 height 12
click at [589, 236] on body "Maestro Visits Projects Work Orders Tasks Properties Geo Assignments 4 Albuquer…" at bounding box center [335, 155] width 670 height 310
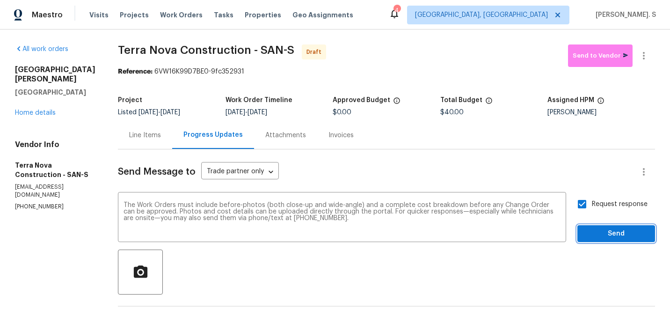
click at [589, 236] on span "Send" at bounding box center [616, 234] width 63 height 12
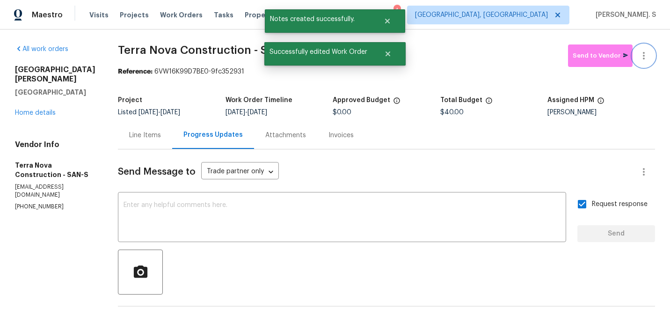
click at [649, 60] on icon "button" at bounding box center [643, 55] width 11 height 11
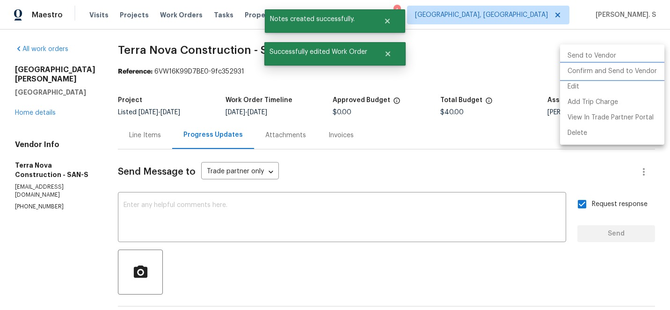
click at [627, 72] on li "Confirm and Send to Vendor" at bounding box center [612, 71] width 104 height 15
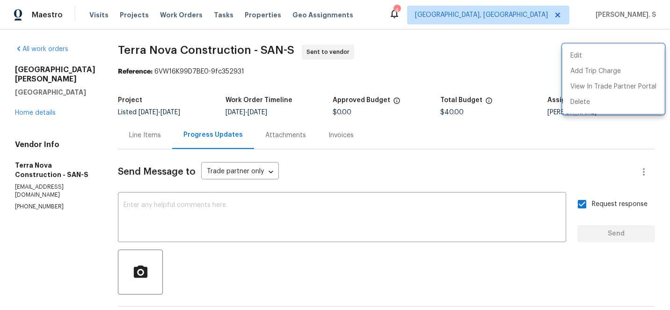
click at [204, 46] on div at bounding box center [335, 155] width 670 height 310
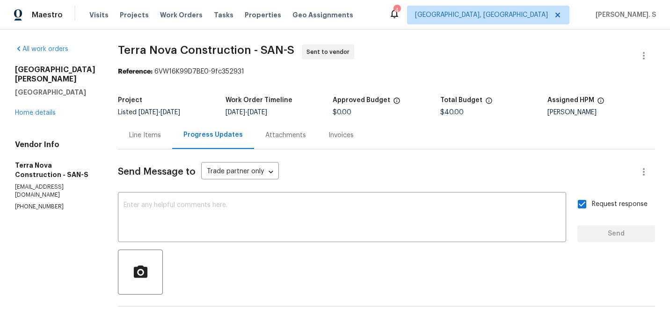
click at [204, 46] on div "Edit Add Trip Charge View In Trade Partner Portal Delete" at bounding box center [335, 155] width 670 height 310
click at [204, 46] on span "Terra Nova Construction - SAN-S" at bounding box center [206, 49] width 176 height 11
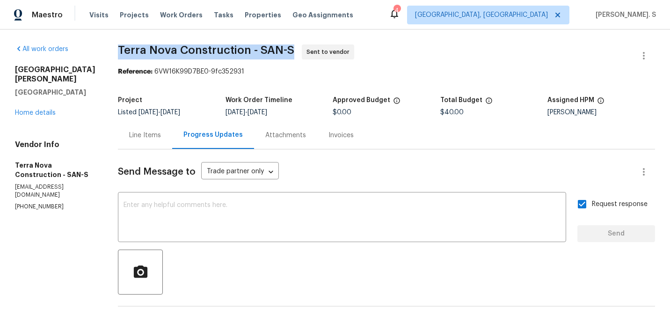
click at [204, 46] on span "Terra Nova Construction - SAN-S" at bounding box center [206, 49] width 176 height 11
copy span "Terra Nova Construction - SAN-S"
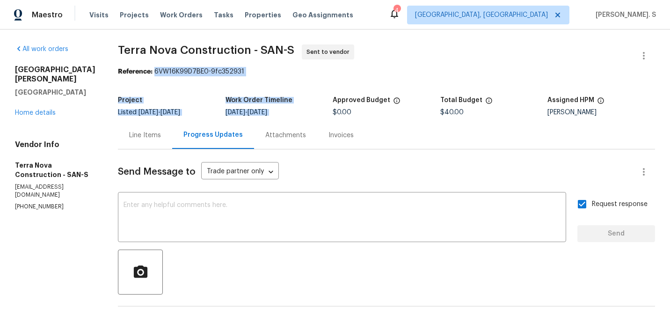
drag, startPoint x: 173, startPoint y: 72, endPoint x: 396, endPoint y: 79, distance: 223.8
click at [396, 79] on section "Terra Nova Construction - SAN-S Sent to vendor Reference: 6VW16K99D7BE0-9fc3529…" at bounding box center [386, 262] width 537 height 436
copy section "6VW16K99D7BE0-9fc352931 Project Listed 9/18/2025 - 9/29/2025 Work Order Timelin…"
click at [212, 84] on section "Terra Nova Construction - SAN-S Sent to vendor Reference: 6VW16K99D7BE0-9fc3529…" at bounding box center [386, 262] width 537 height 436
drag, startPoint x: 173, startPoint y: 72, endPoint x: 336, endPoint y: 72, distance: 163.3
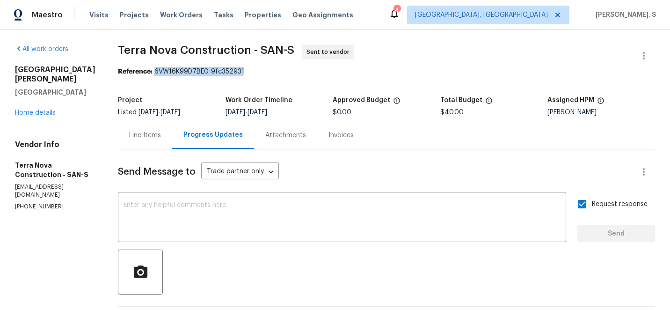
click at [336, 72] on div "Reference: 6VW16K99D7BE0-9fc352931" at bounding box center [386, 71] width 537 height 9
copy div "6VW16K99D7BE0-9fc352931"
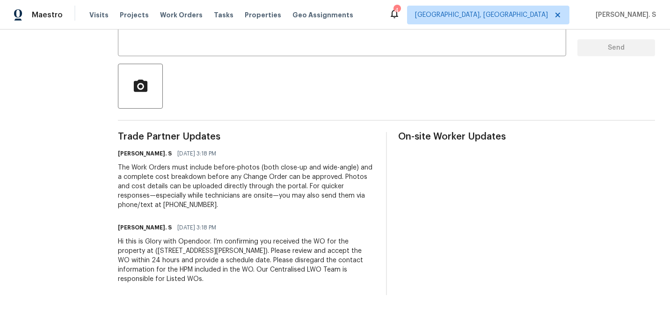
scroll to position [0, 0]
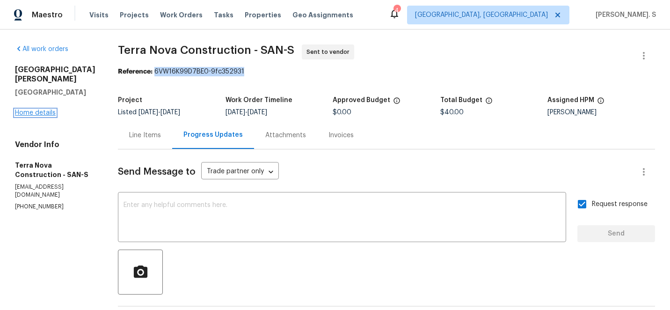
click at [43, 109] on link "Home details" at bounding box center [35, 112] width 41 height 7
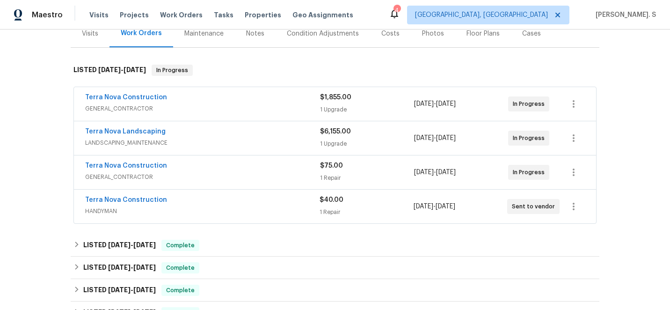
scroll to position [125, 0]
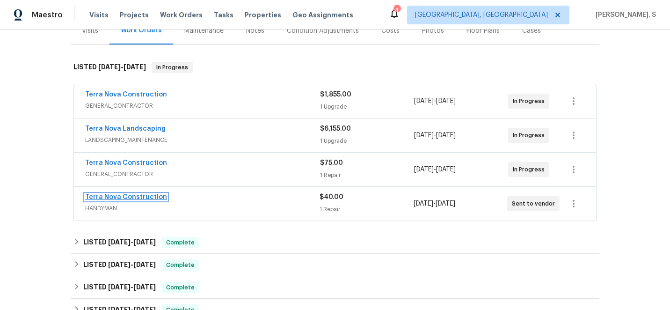
click at [134, 195] on link "Terra Nova Construction" at bounding box center [126, 197] width 82 height 7
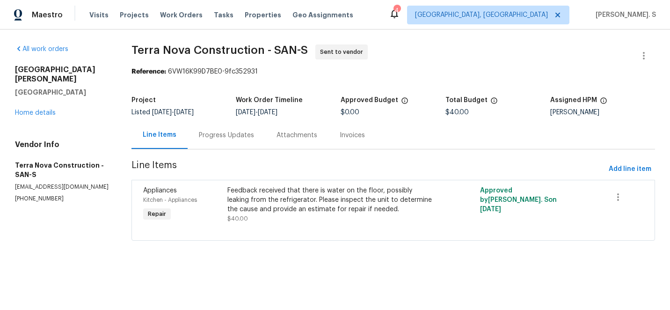
click at [268, 193] on div "Feedback received that there is water on the floor, possibly leaking from the r…" at bounding box center [329, 200] width 205 height 28
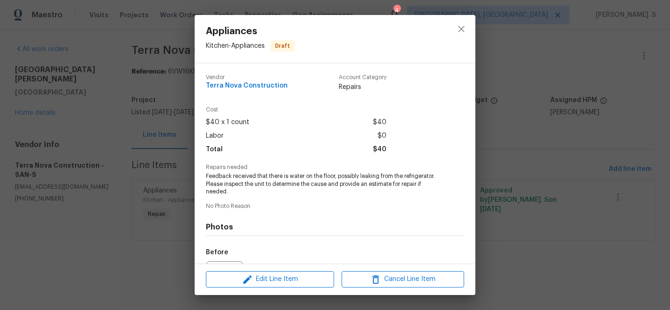
click at [323, 169] on span "Repairs needed" at bounding box center [335, 167] width 258 height 6
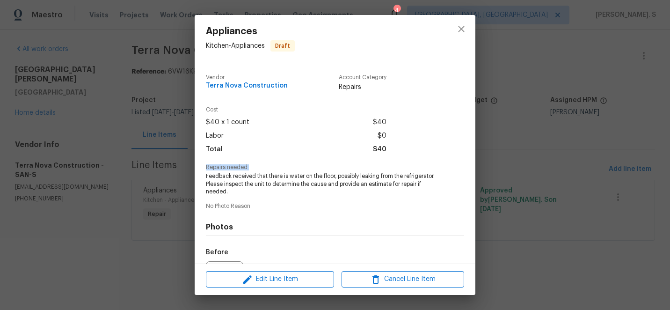
click at [321, 175] on span "Feedback received that there is water on the floor, possibly leaking from the r…" at bounding box center [322, 183] width 233 height 23
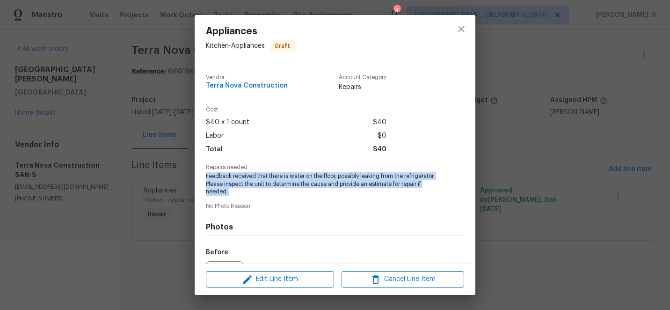
copy span "Feedback received that there is water on the floor, possibly leaking from the r…"
click at [462, 28] on icon "close" at bounding box center [461, 29] width 6 height 6
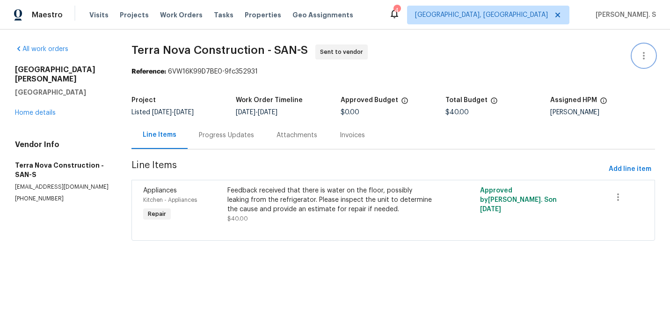
click at [642, 56] on icon "button" at bounding box center [643, 55] width 11 height 11
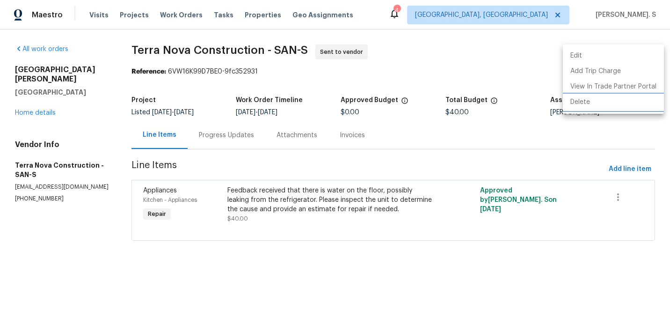
click at [583, 102] on li "Delete" at bounding box center [613, 102] width 101 height 15
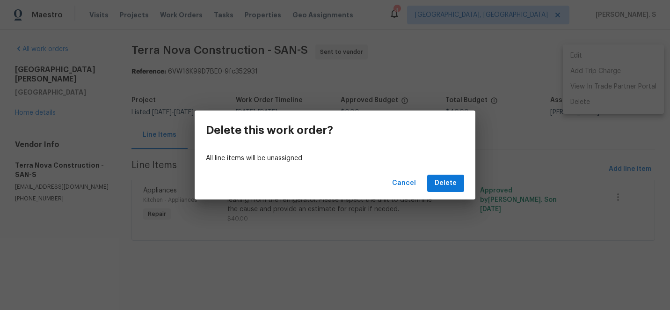
click at [448, 192] on div "Cancel Delete" at bounding box center [335, 183] width 281 height 32
click at [456, 172] on div "Cancel Delete" at bounding box center [335, 183] width 281 height 32
click at [456, 174] on div "Cancel Delete" at bounding box center [335, 183] width 281 height 32
click at [440, 185] on span "Delete" at bounding box center [446, 183] width 22 height 12
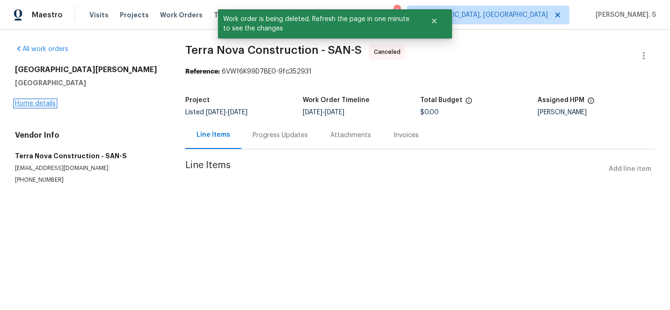
click at [41, 103] on link "Home details" at bounding box center [35, 103] width 41 height 7
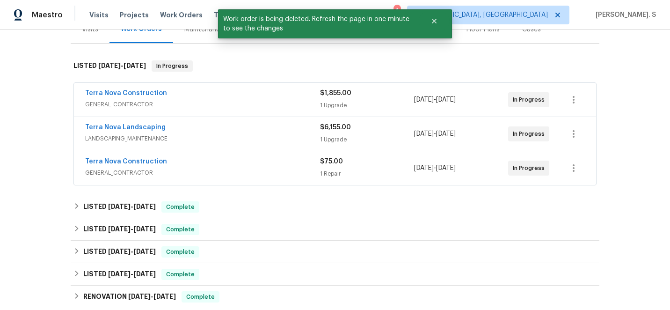
scroll to position [139, 0]
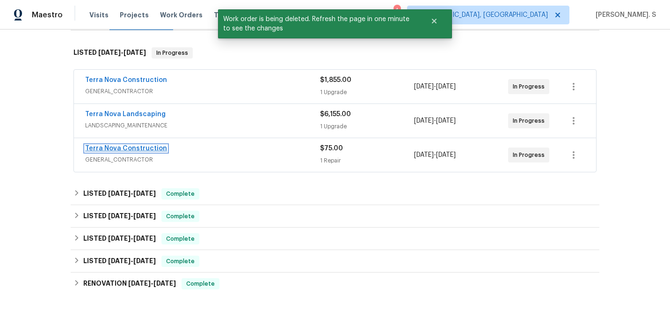
click at [124, 149] on link "Terra Nova Construction" at bounding box center [126, 148] width 82 height 7
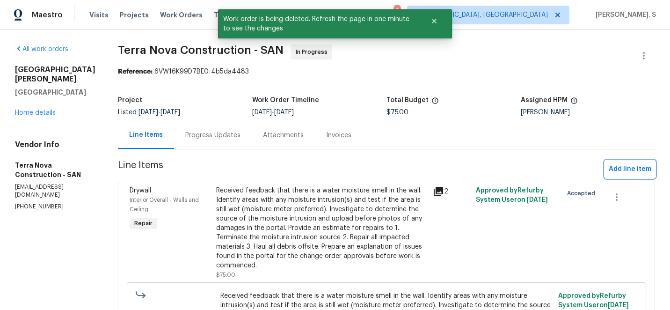
click at [631, 171] on span "Add line item" at bounding box center [630, 169] width 43 height 12
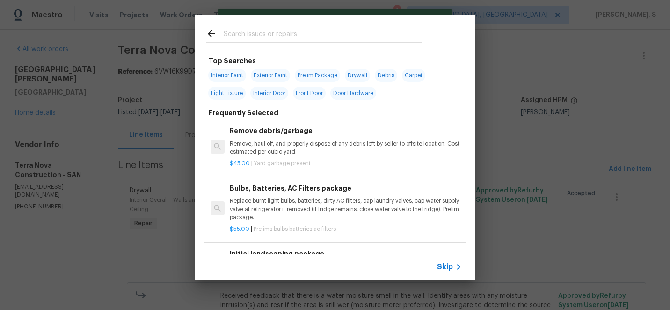
click at [315, 147] on p "Remove, haul off, and properly dispose of any debris left by seller to offsite …" at bounding box center [346, 148] width 232 height 16
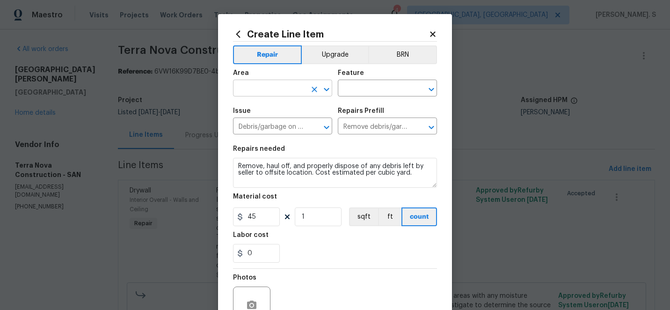
click at [323, 88] on icon "Open" at bounding box center [326, 89] width 11 height 11
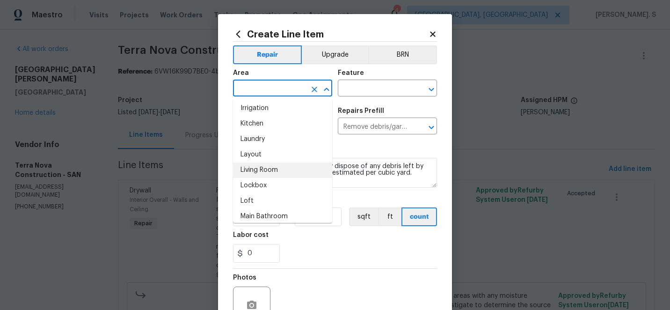
scroll to position [340, 0]
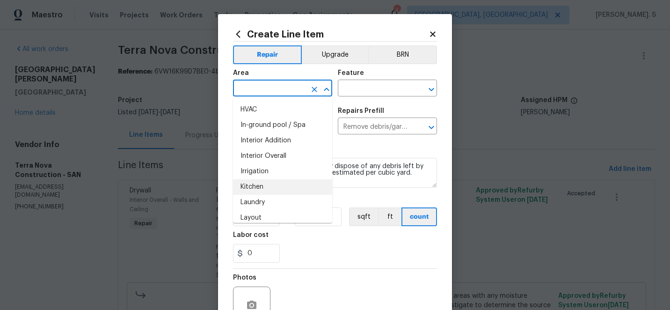
click at [261, 192] on li "Kitchen" at bounding box center [282, 186] width 99 height 15
type input "Kitchen"
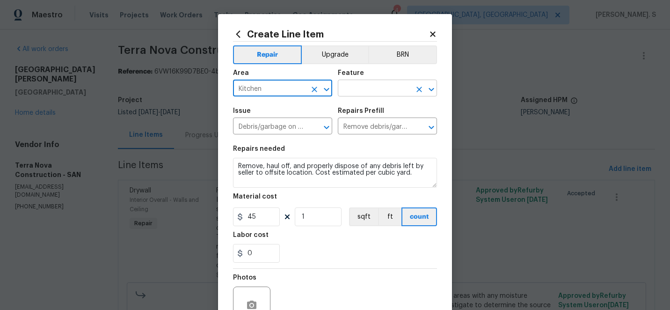
click at [433, 90] on icon "Open" at bounding box center [431, 89] width 11 height 11
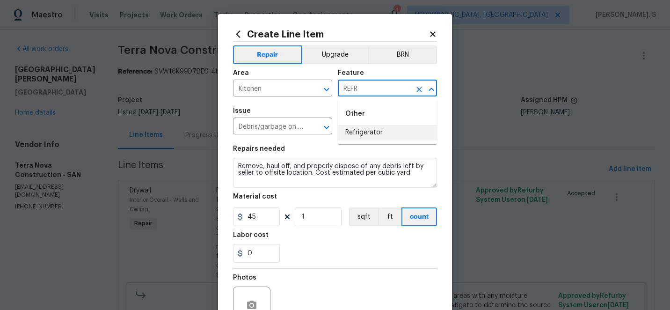
click at [382, 132] on li "Refrigerator" at bounding box center [387, 132] width 99 height 15
click at [328, 128] on icon "Open" at bounding box center [326, 127] width 11 height 11
type input "Refrigerator"
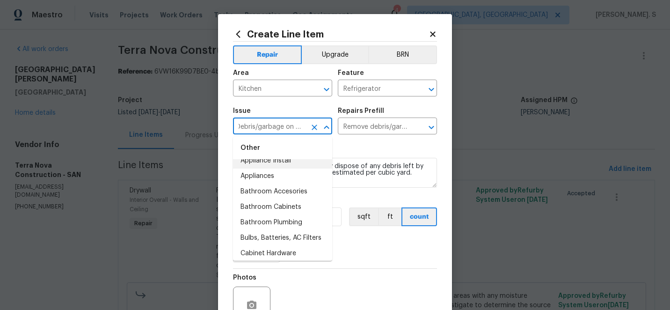
scroll to position [156, 0]
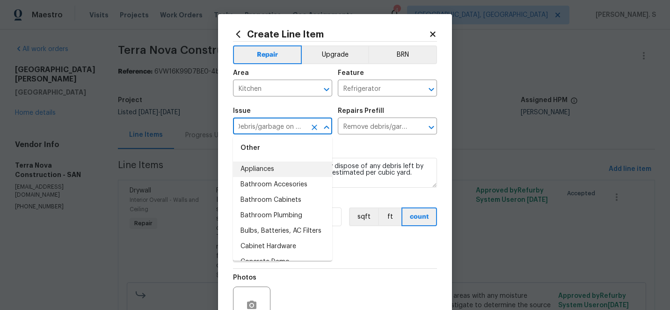
click at [299, 174] on li "Appliances" at bounding box center [282, 168] width 99 height 15
type input "Appliances"
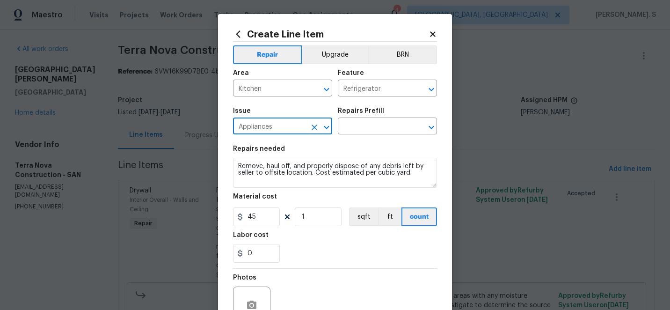
scroll to position [0, 0]
click at [432, 130] on icon "Open" at bounding box center [431, 127] width 11 height 11
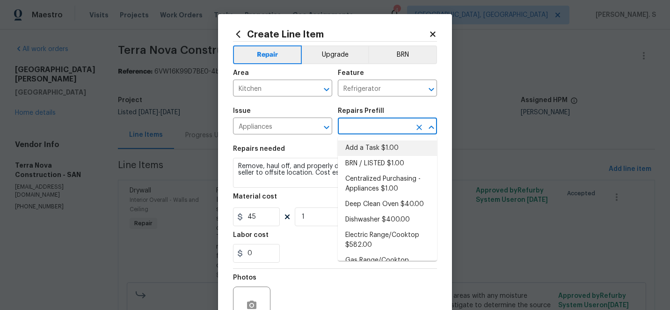
click at [406, 143] on li "Add a Task $1.00" at bounding box center [387, 147] width 99 height 15
type input "Appliances"
type input "Add a Task $1.00"
type textarea "HPM to detail"
type input "1"
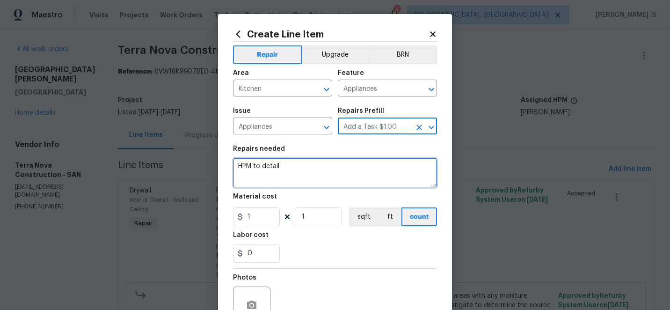
click at [352, 162] on textarea "HPM to detail" at bounding box center [335, 173] width 204 height 30
paste textarea "Feedback received that there is water on the floor, possibly leaking from the r…"
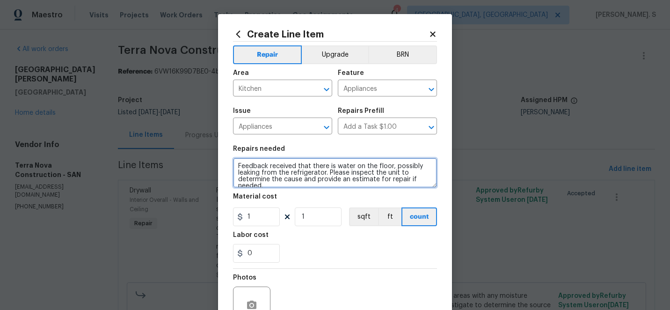
scroll to position [8, 0]
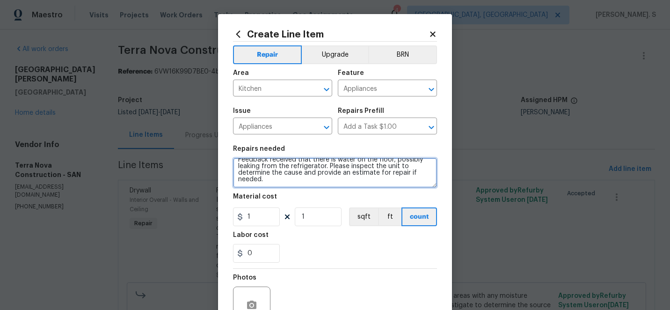
type textarea "Feedback received that there is water on the floor, possibly leaking from the r…"
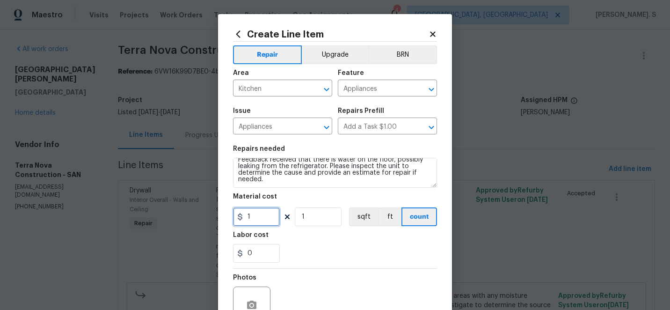
click at [266, 221] on input "1" at bounding box center [256, 216] width 47 height 19
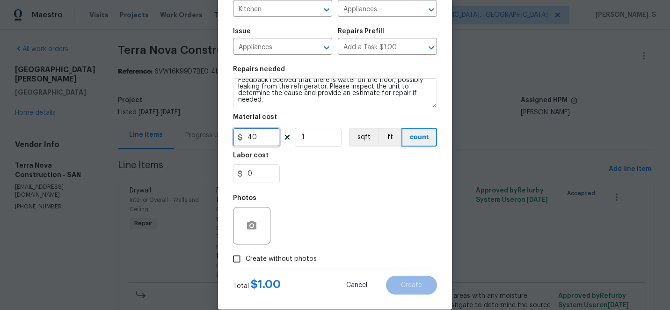
scroll to position [94, 0]
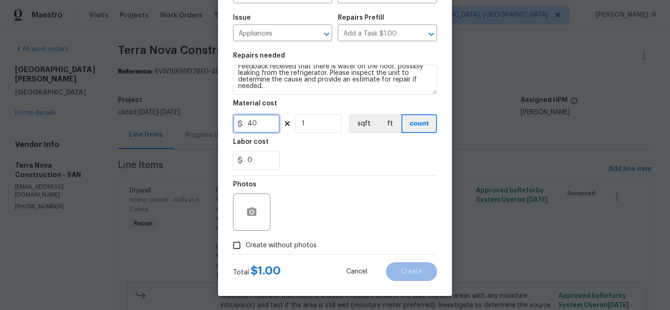
type input "40"
click at [264, 245] on span "Create without photos" at bounding box center [281, 246] width 71 height 10
click at [246, 245] on input "Create without photos" at bounding box center [237, 245] width 18 height 18
checkbox input "true"
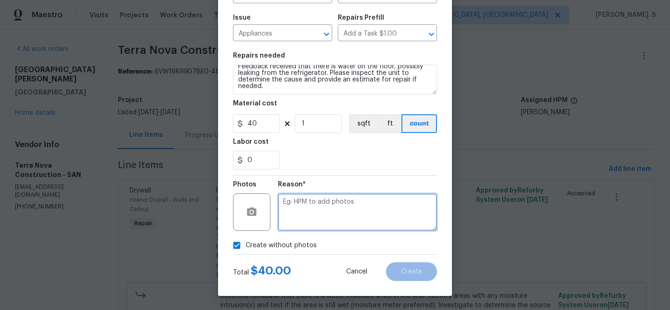
click at [348, 216] on textarea at bounding box center [357, 211] width 159 height 37
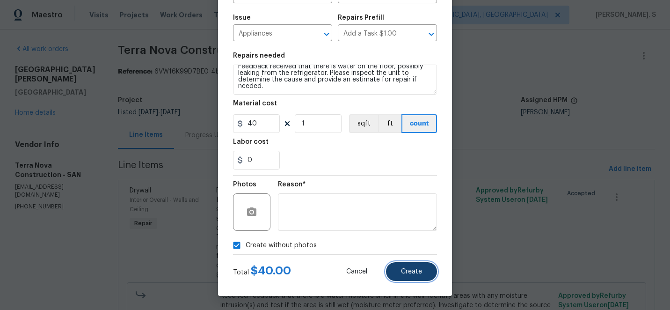
click at [404, 273] on span "Create" at bounding box center [411, 271] width 21 height 7
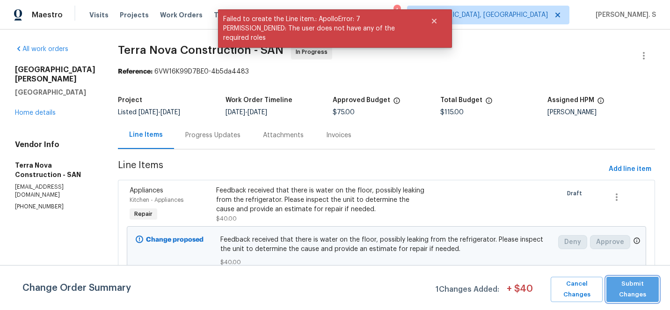
click at [630, 299] on button "Submit Changes" at bounding box center [632, 289] width 52 height 25
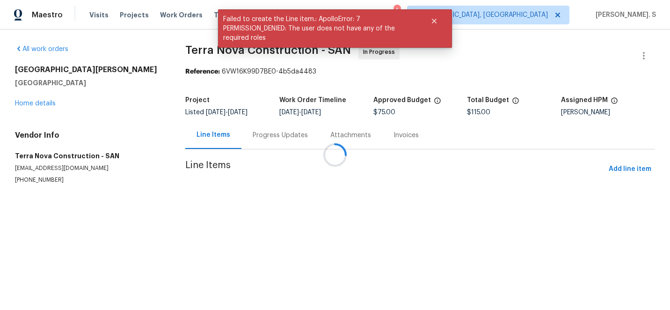
scroll to position [0, 0]
